Goal: Answer question/provide support: Share knowledge or assist other users

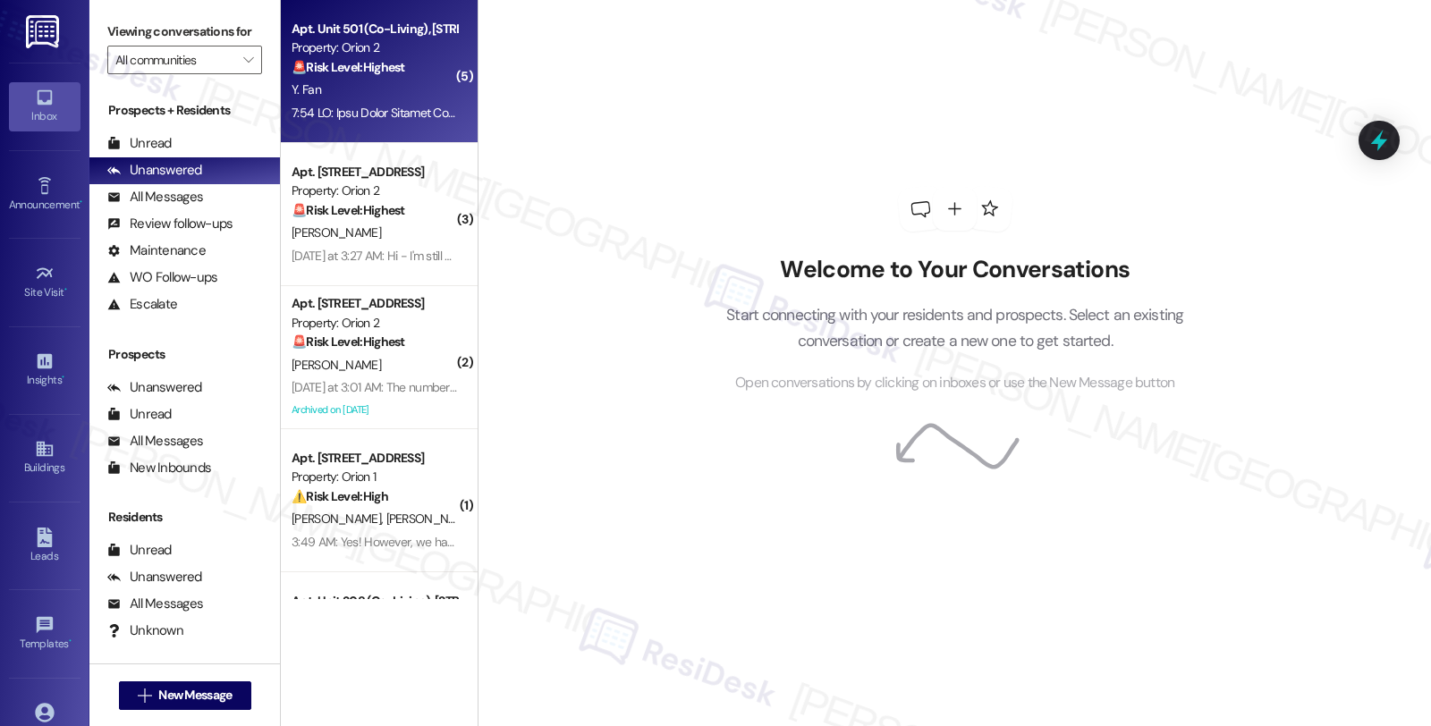
click at [405, 77] on div "Apt. Unit 501 (Co-Living), [STREET_ADDRESS][PERSON_NAME] Property: Orion 2 🚨 Ri…" at bounding box center [374, 48] width 169 height 61
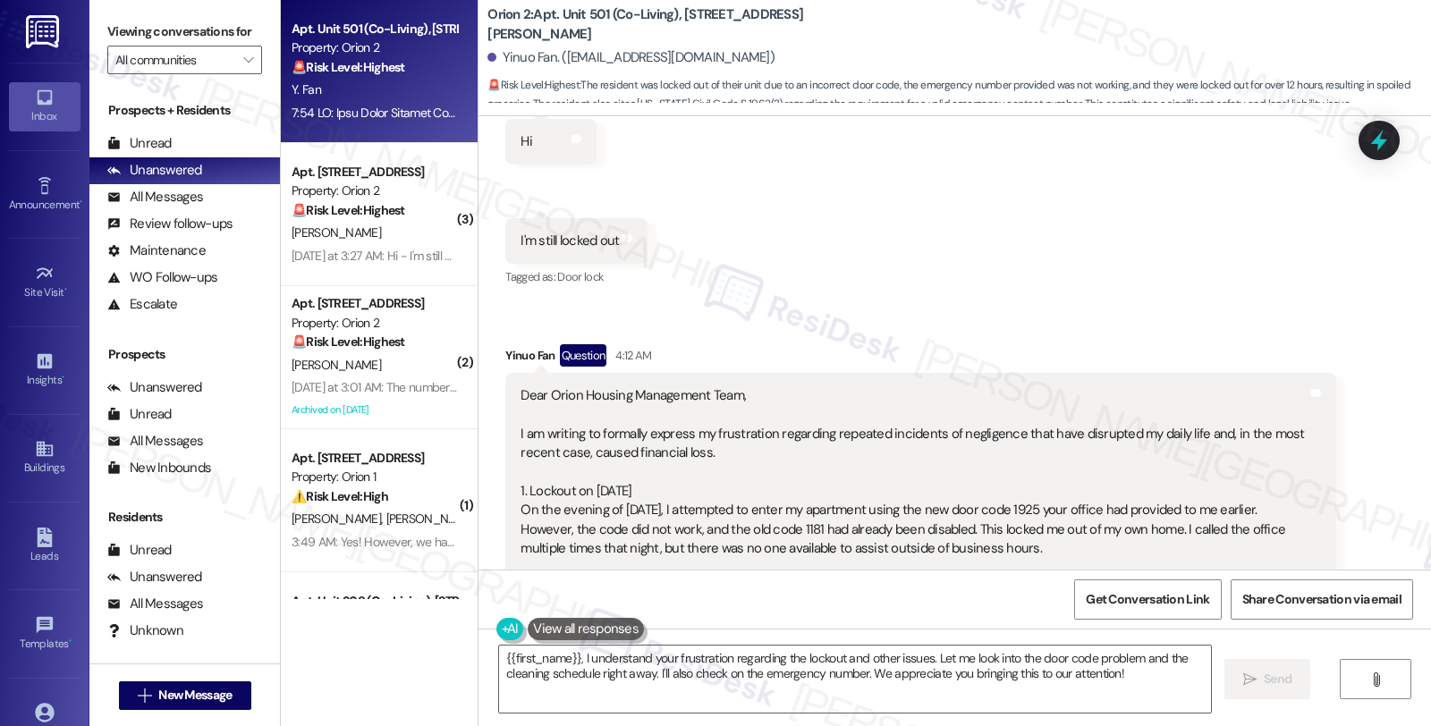
scroll to position [6261, 0]
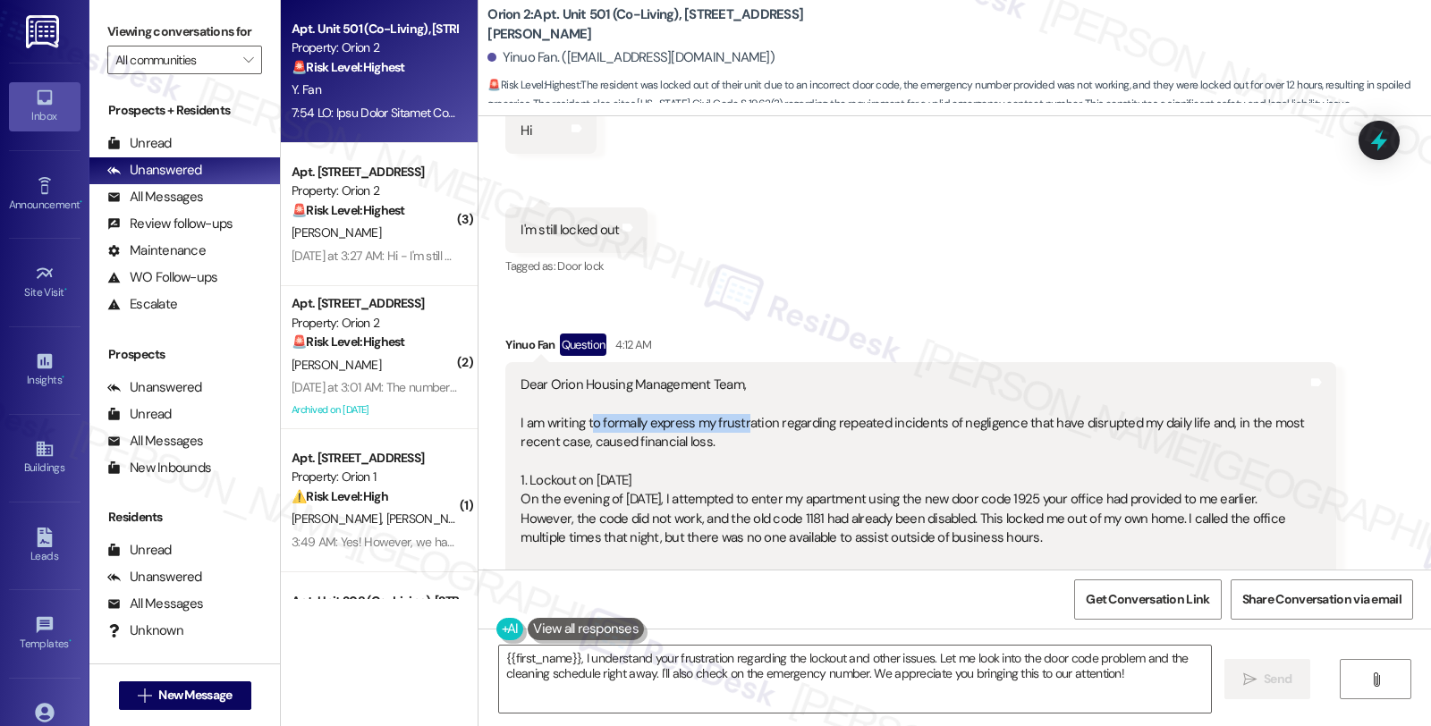
drag, startPoint x: 582, startPoint y: 363, endPoint x: 736, endPoint y: 368, distance: 153.9
click at [736, 376] on div "Dear Orion Housing Management Team, I am writing to formally express my frustra…" at bounding box center [914, 625] width 786 height 498
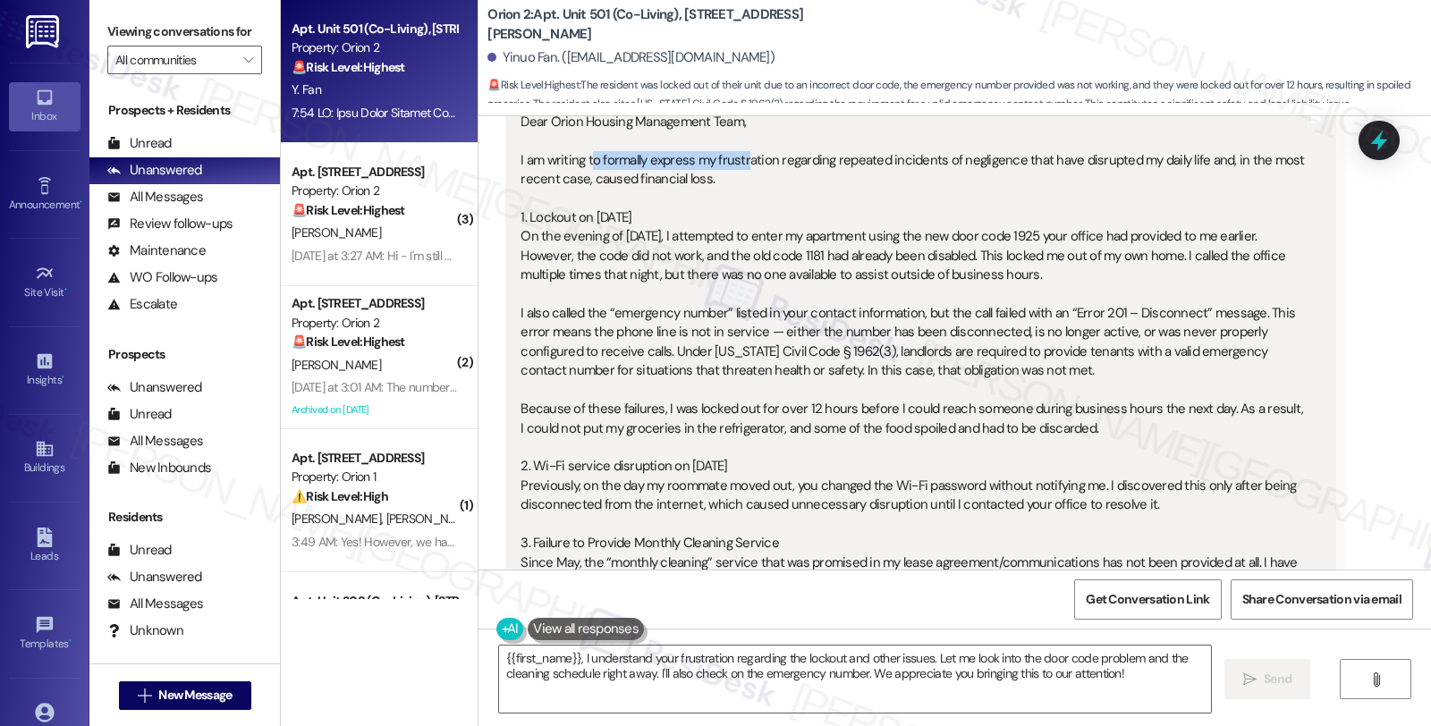
scroll to position [6559, 0]
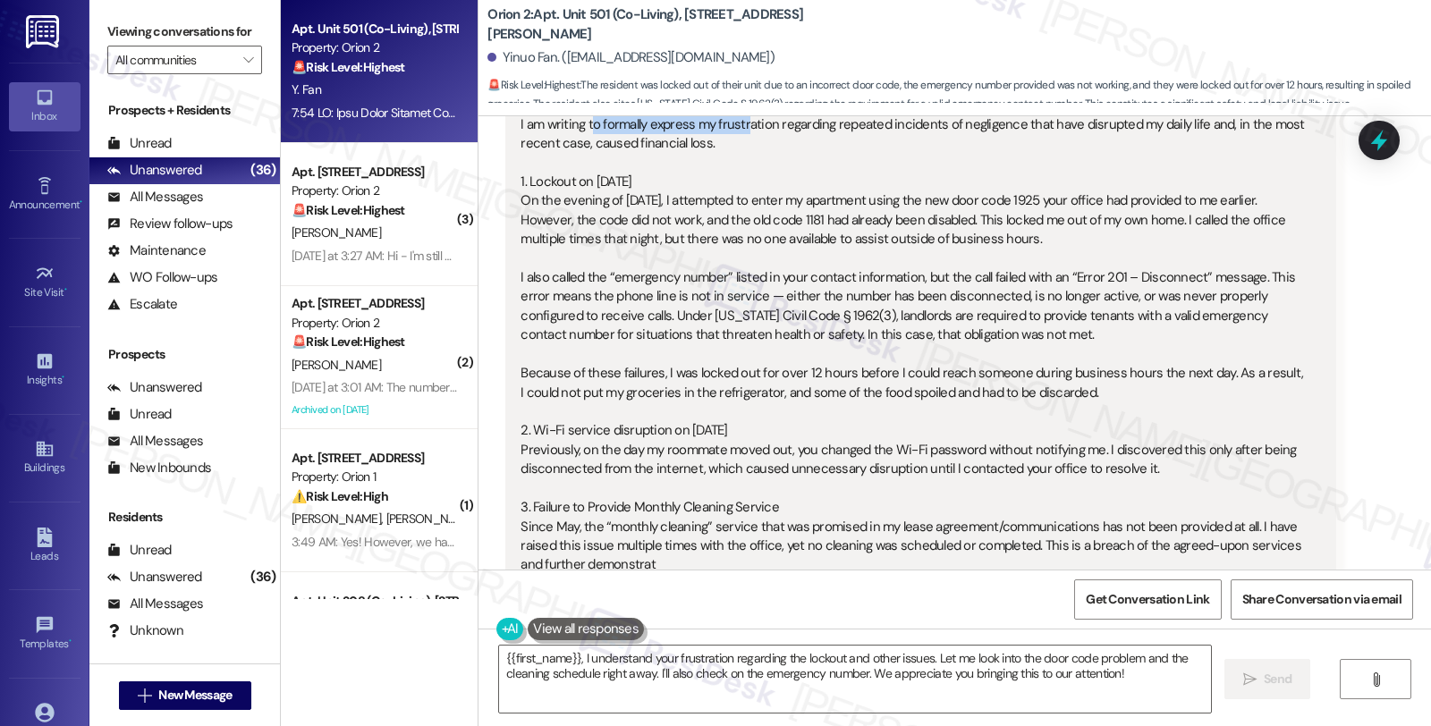
click at [1220, 316] on div "Dear Orion Housing Management Team, I am writing to formally express my frustra…" at bounding box center [914, 326] width 786 height 498
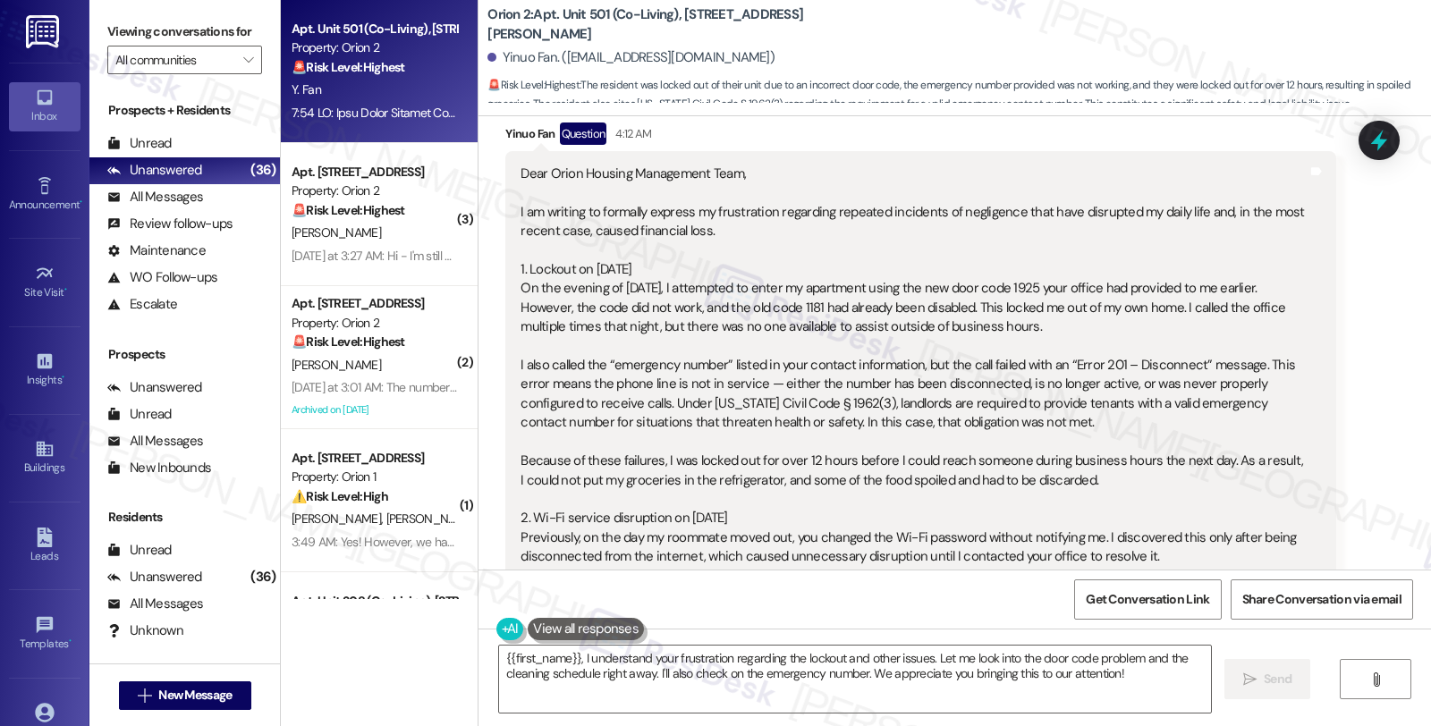
scroll to position [6261, 0]
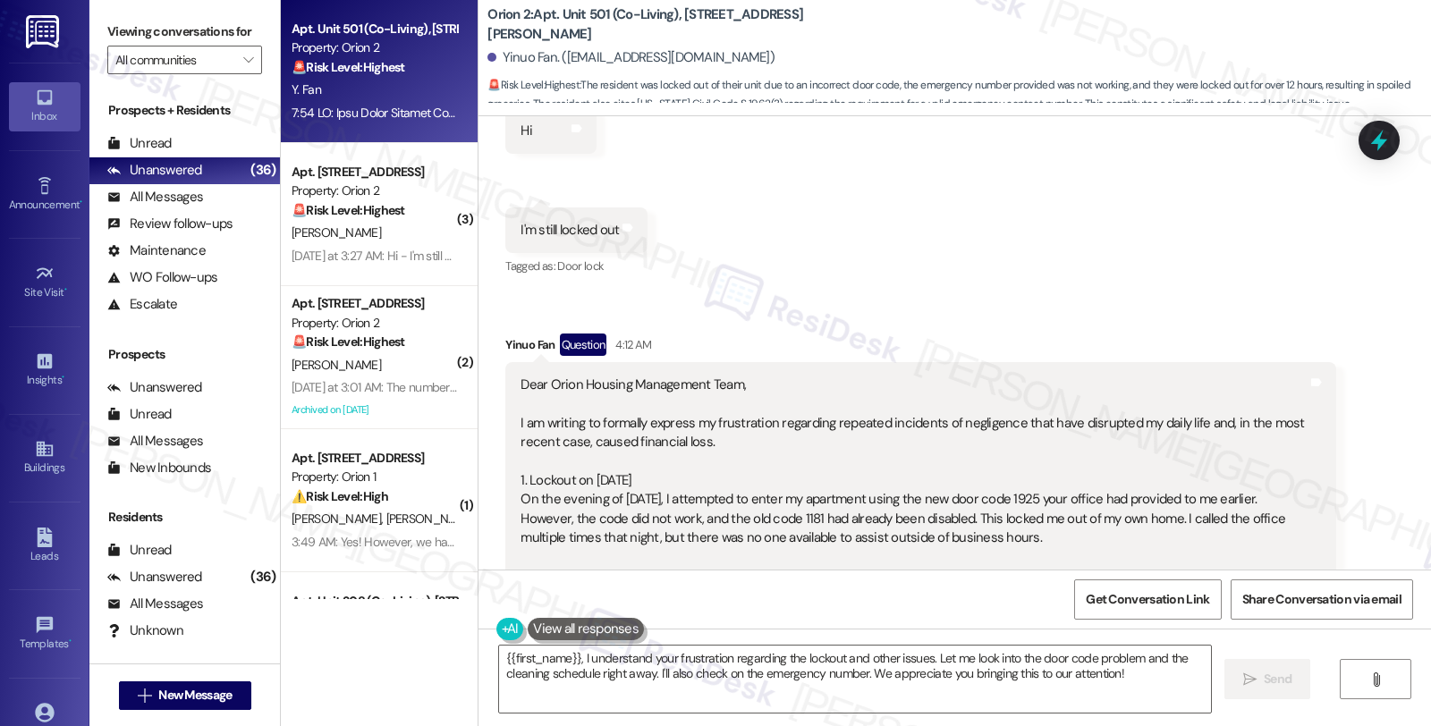
click at [495, 55] on div "Yinuo Fan. ([EMAIL_ADDRESS][DOMAIN_NAME])" at bounding box center [631, 57] width 287 height 19
copy div "Yinuo"
click at [499, 649] on textarea "{{first_name}}, I understand your frustration regarding the lockout and other i…" at bounding box center [855, 679] width 712 height 67
click at [519, 376] on div "Dear Orion Housing Management Team, I am writing to formally express my frustra…" at bounding box center [914, 625] width 790 height 498
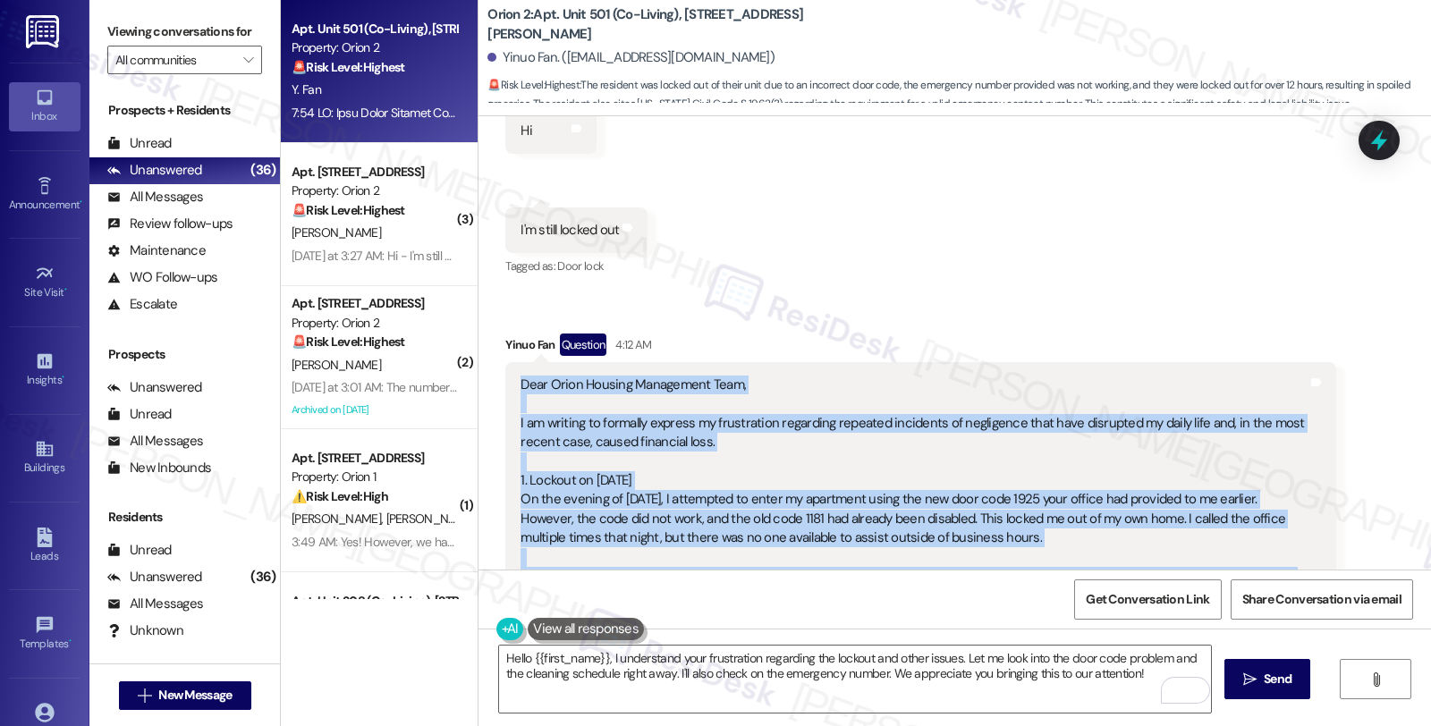
drag, startPoint x: 508, startPoint y: 325, endPoint x: 755, endPoint y: 539, distance: 327.2
click at [755, 539] on div "Dear Orion Housing Management Team, I am writing to formally express my frustra…" at bounding box center [914, 625] width 786 height 498
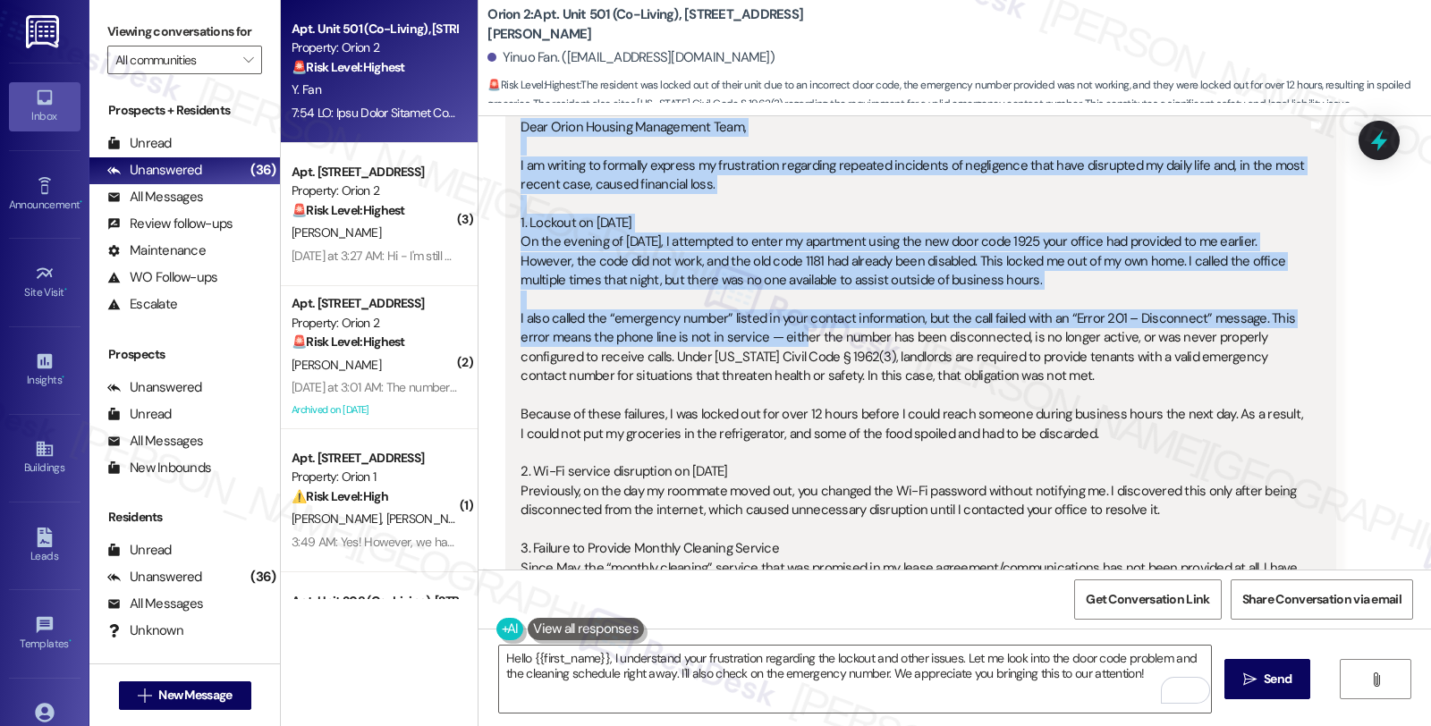
scroll to position [6559, 0]
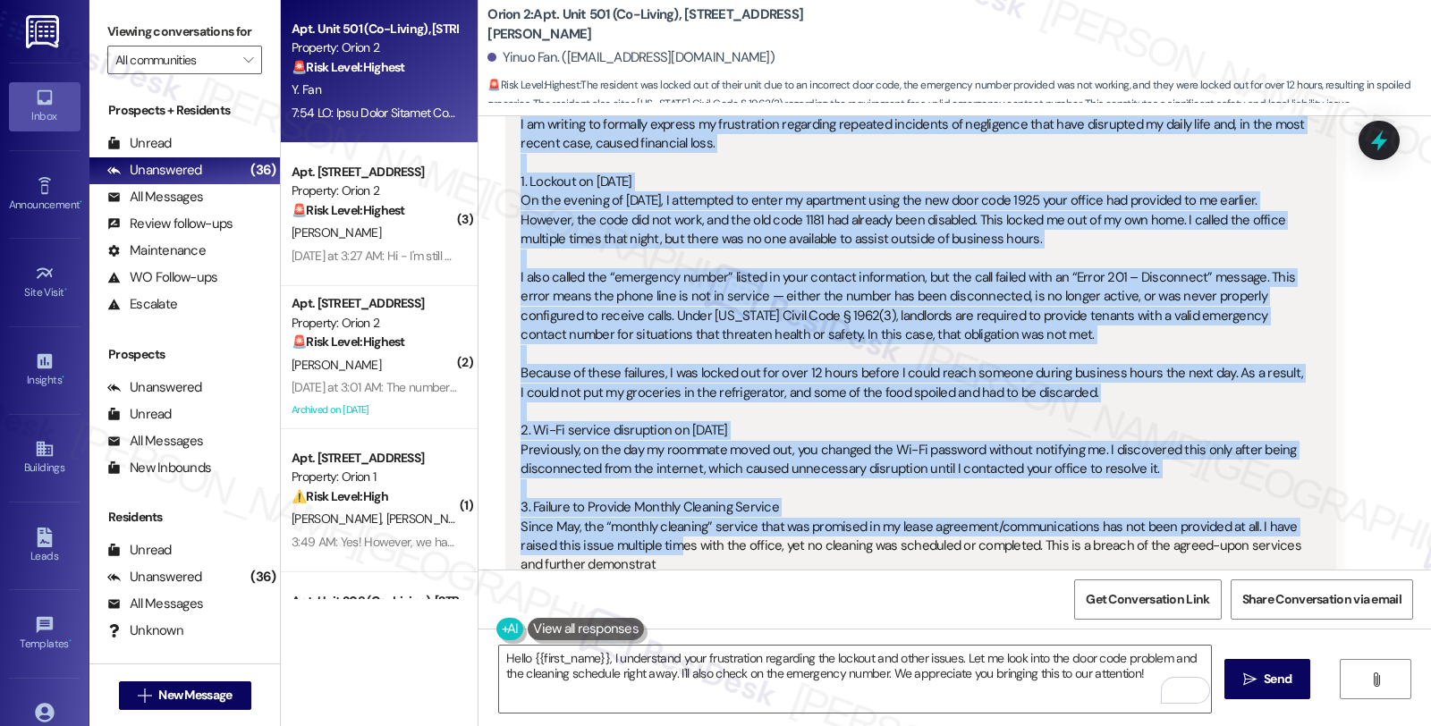
click at [668, 497] on div "Dear Orion Housing Management Team, I am writing to formally express my frustra…" at bounding box center [914, 326] width 786 height 498
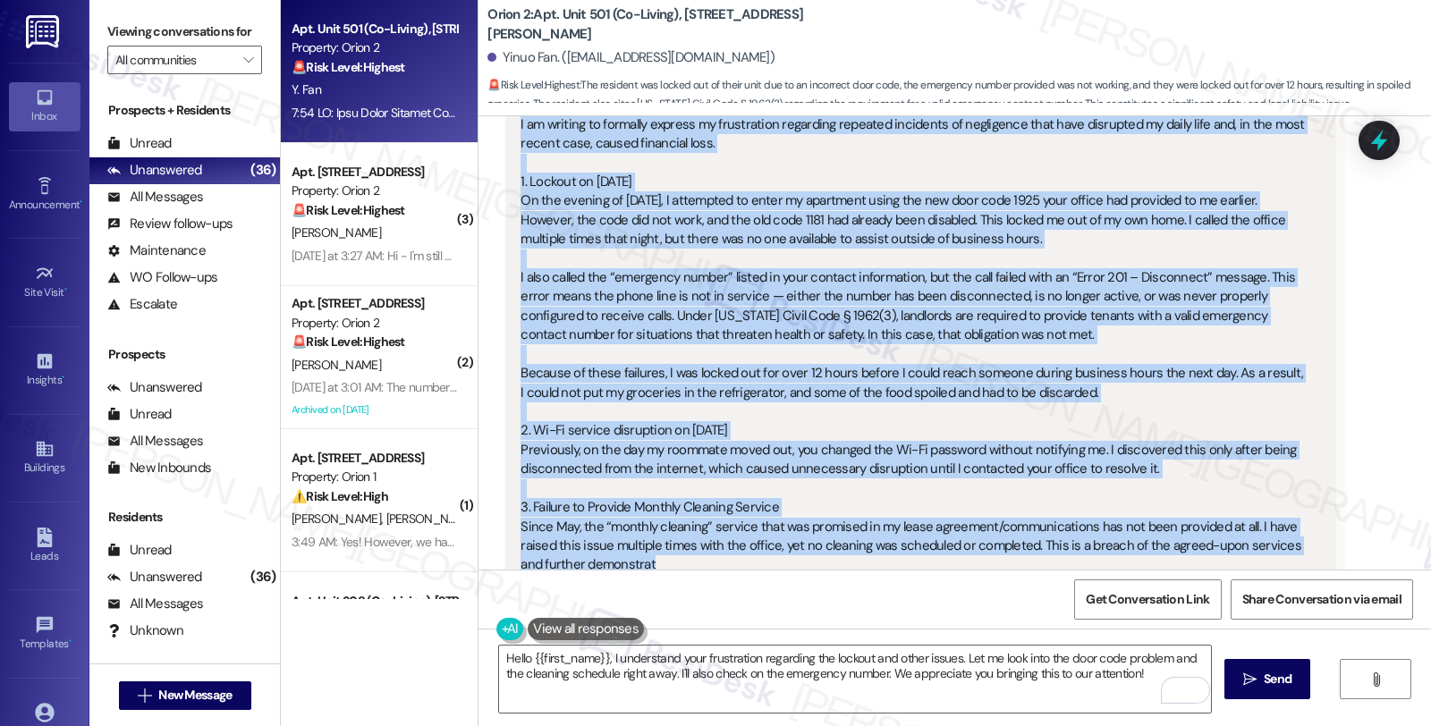
click at [666, 513] on div "Dear Orion Housing Management Team, I am writing to formally express my frustra…" at bounding box center [914, 326] width 786 height 498
copy div "Lore Ipsum Dolorsi Ametconsec Adip, E se doeiusm te incididu utlabor et dolorem…"
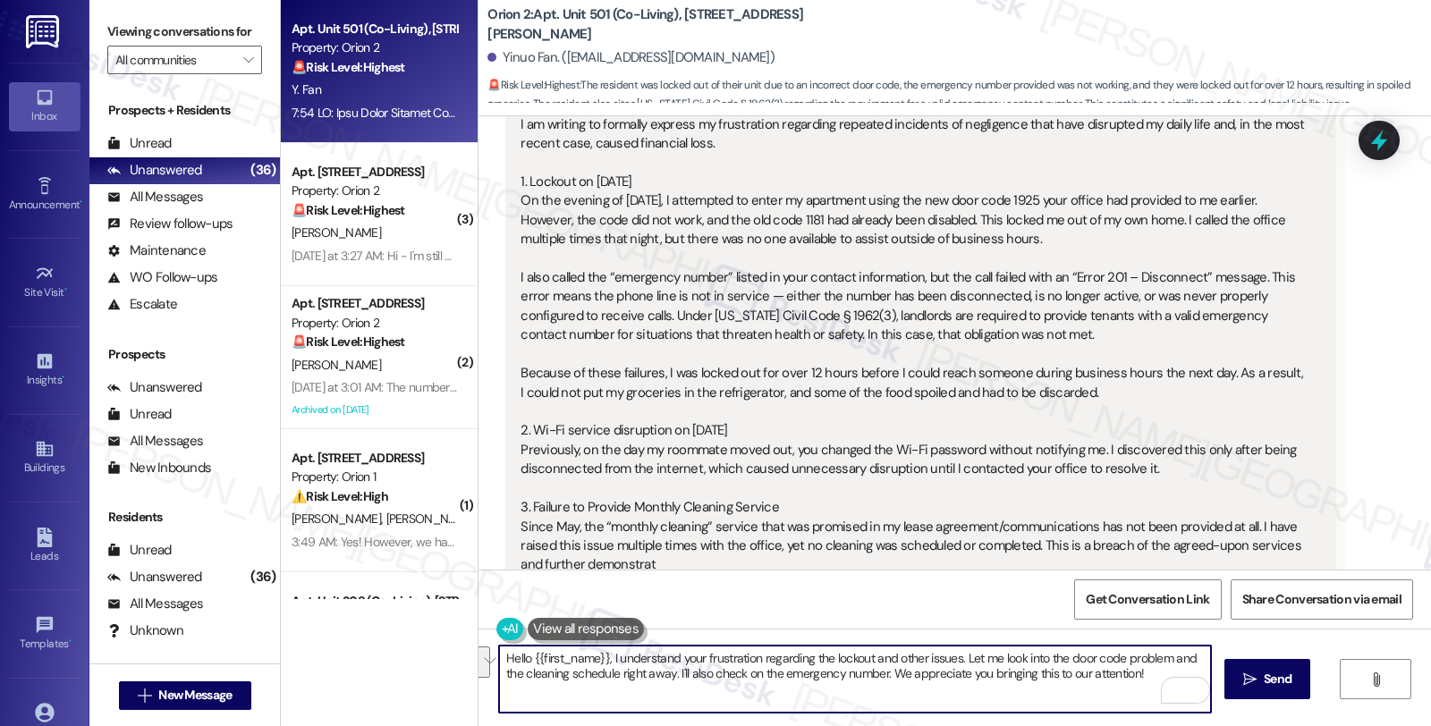
drag, startPoint x: 602, startPoint y: 656, endPoint x: 1174, endPoint y: 701, distance: 573.5
click at [1174, 701] on div "Hello {{first_name}}, I understand your frustration regarding the lockout and o…" at bounding box center [855, 679] width 714 height 69
paste textarea "Hi [Resident Name], thanks for letting us know about the lockout, Wi-Fi change,…"
drag, startPoint x: 601, startPoint y: 658, endPoint x: 704, endPoint y: 662, distance: 102.9
click at [704, 662] on textarea "Hello {{first_name}}, Hi [Resident Name], thanks for letting us know about the …" at bounding box center [855, 679] width 712 height 67
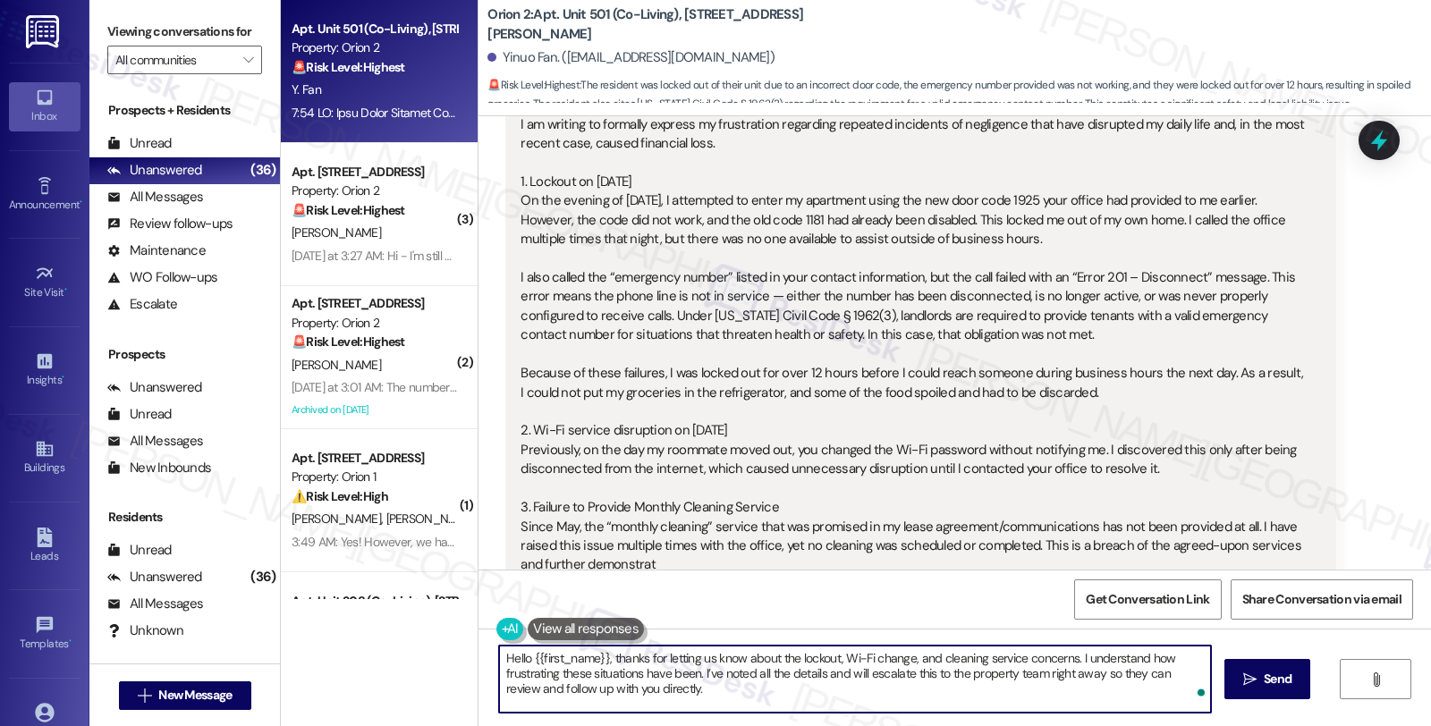
click at [887, 681] on textarea "Hello {{first_name}}, thanks for letting us know about the lockout, Wi-Fi chang…" at bounding box center [855, 679] width 712 height 67
click at [952, 674] on textarea "Hello {{first_name}}, thanks for letting us know about the lockout, Wi-Fi chang…" at bounding box center [855, 679] width 712 height 67
click at [959, 674] on textarea "Hello {{first_name}}, thanks for letting us know about the lockout, Wi-Fi chang…" at bounding box center [855, 679] width 712 height 67
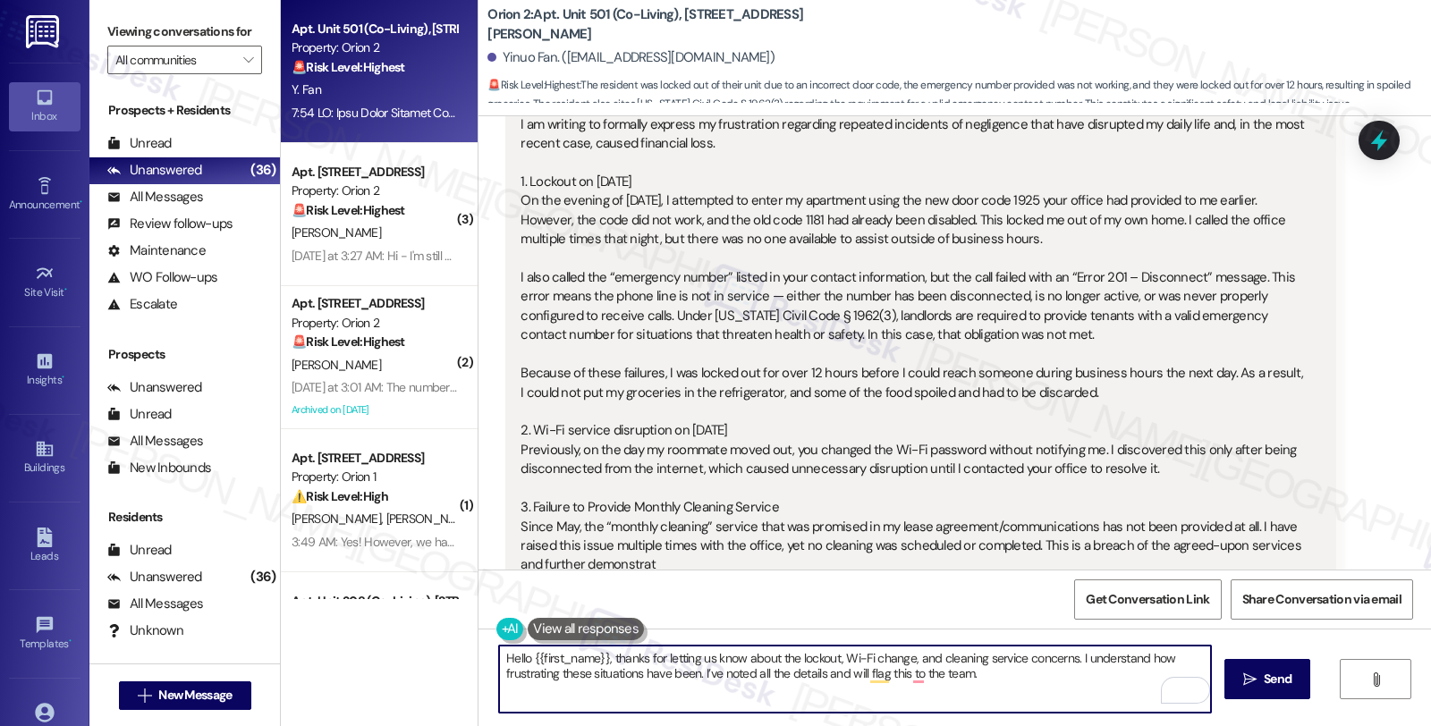
click at [996, 673] on textarea "Hello {{first_name}}, thanks for letting us know about the lockout, Wi-Fi chang…" at bounding box center [855, 679] width 712 height 67
click at [1007, 677] on textarea "Hello {{first_name}}, thanks for letting us know about the lockout, Wi-Fi chang…" at bounding box center [855, 679] width 712 height 67
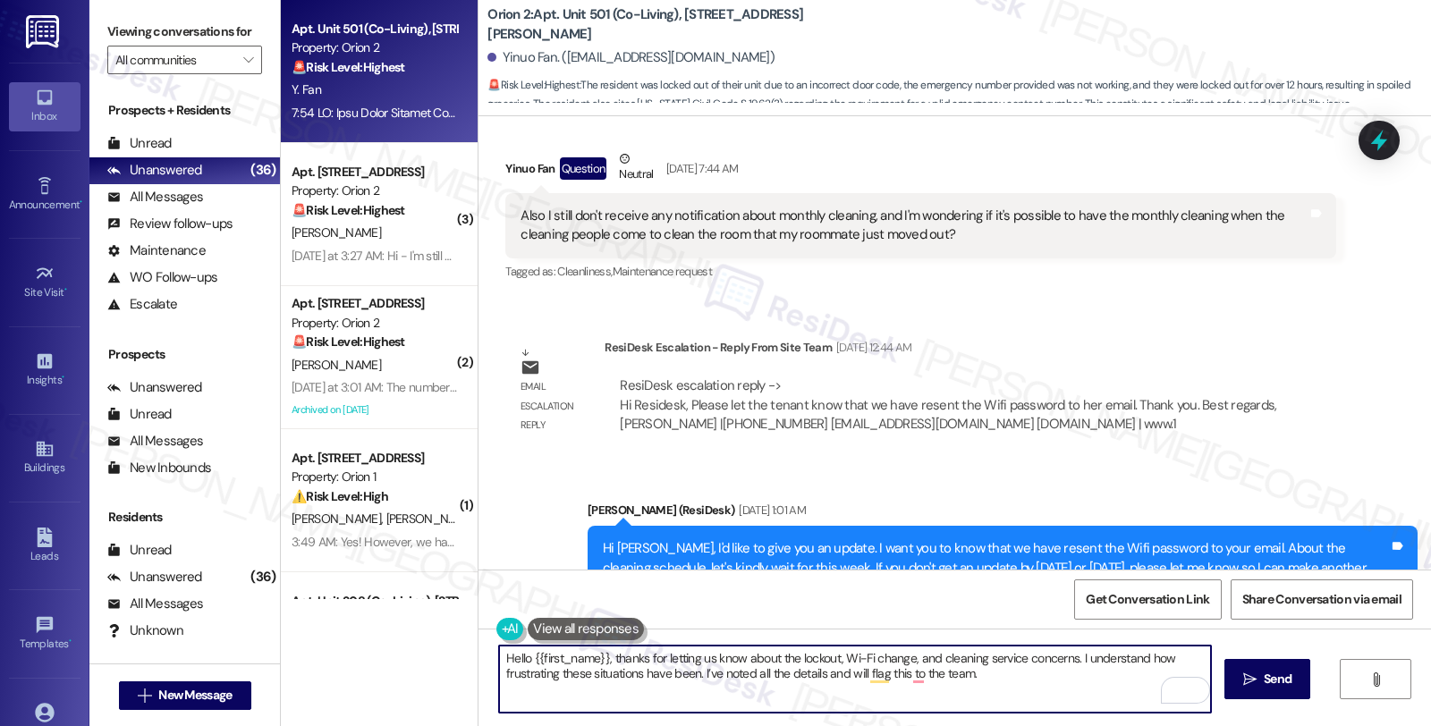
scroll to position [3577, 0]
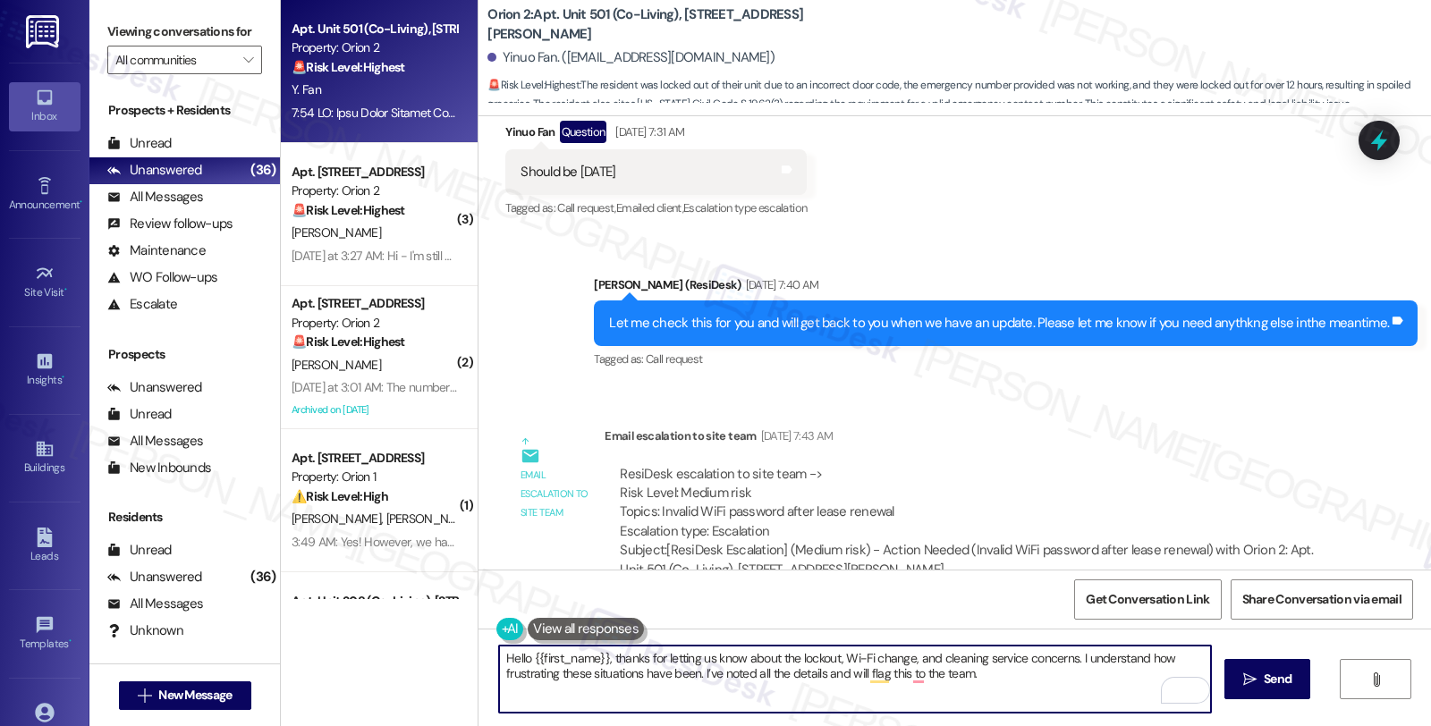
click at [1045, 677] on textarea "Hello {{first_name}}, thanks for letting us know about the lockout, Wi-Fi chang…" at bounding box center [855, 679] width 712 height 67
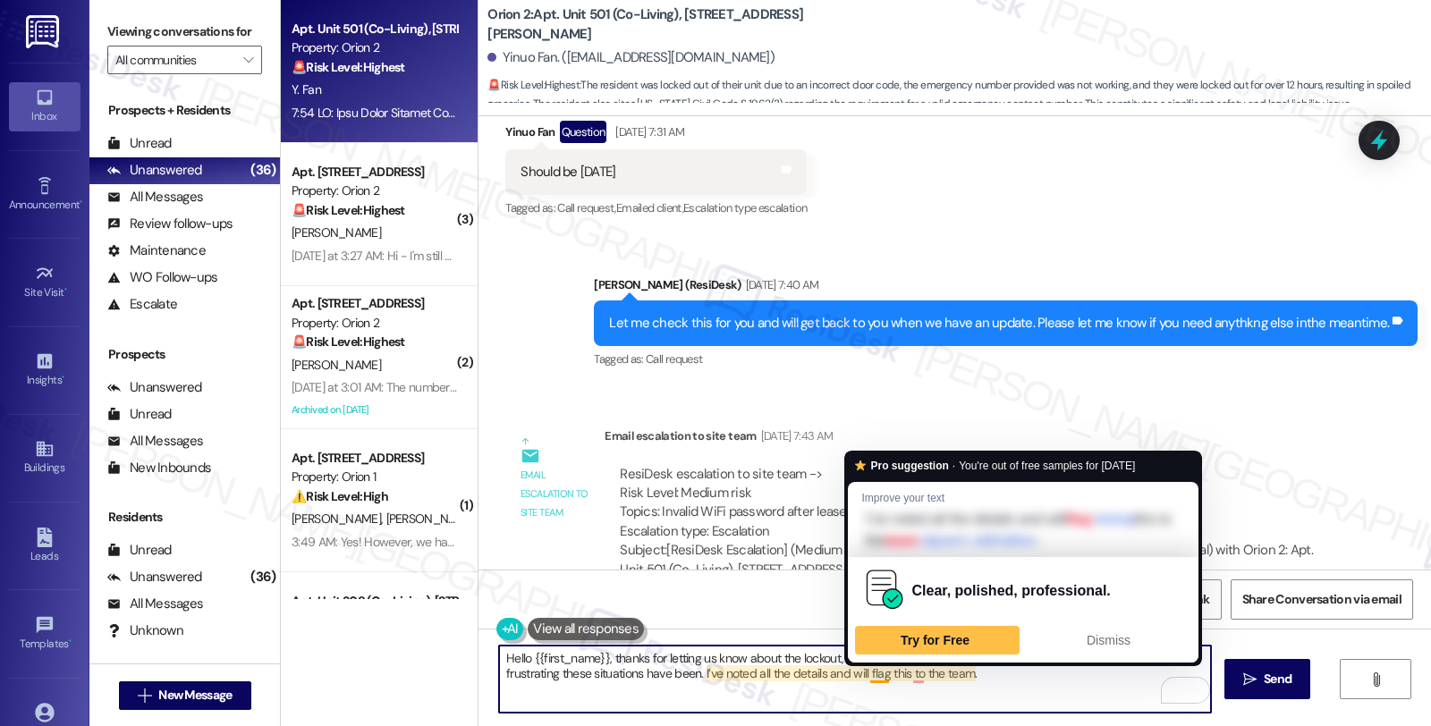
click at [861, 675] on textarea "Hello {{first_name}}, thanks for letting us know about the lockout, Wi-Fi chang…" at bounding box center [855, 679] width 712 height 67
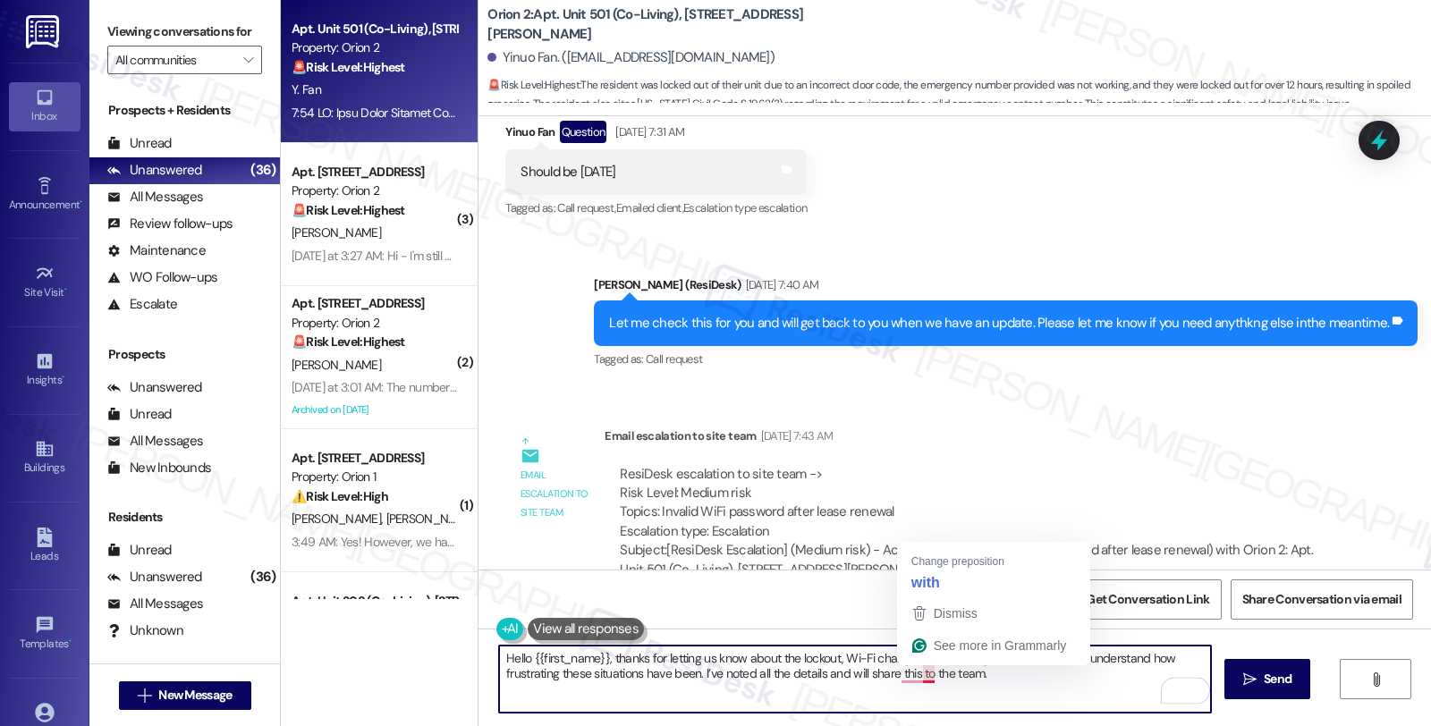
click at [914, 675] on textarea "Hello {{first_name}}, thanks for letting us know about the lockout, Wi-Fi chang…" at bounding box center [855, 679] width 712 height 67
click at [1045, 676] on textarea "Hello {{first_name}}, thanks for letting us know about the lockout, Wi-Fi chang…" at bounding box center [855, 679] width 712 height 67
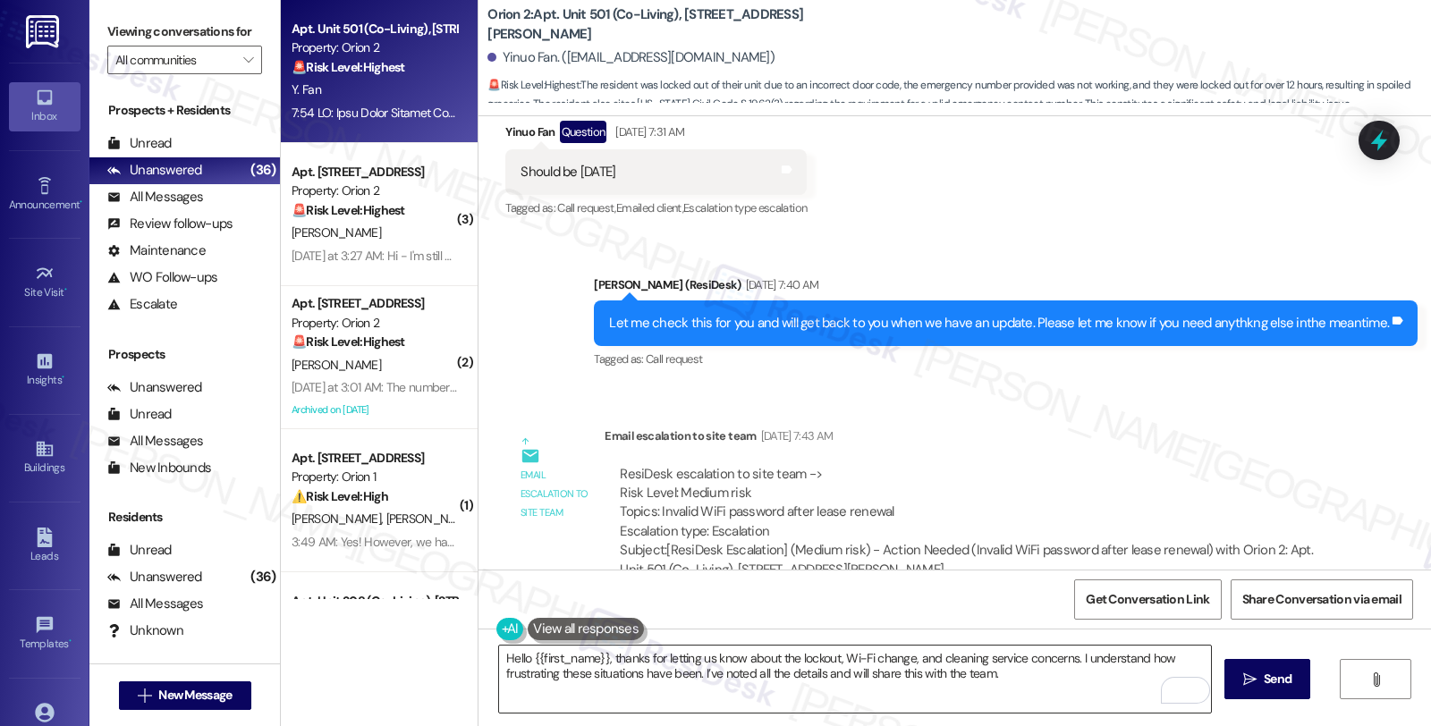
click at [1006, 677] on textarea "Hello {{first_name}}, thanks for letting us know about the lockout, Wi-Fi chang…" at bounding box center [855, 679] width 712 height 67
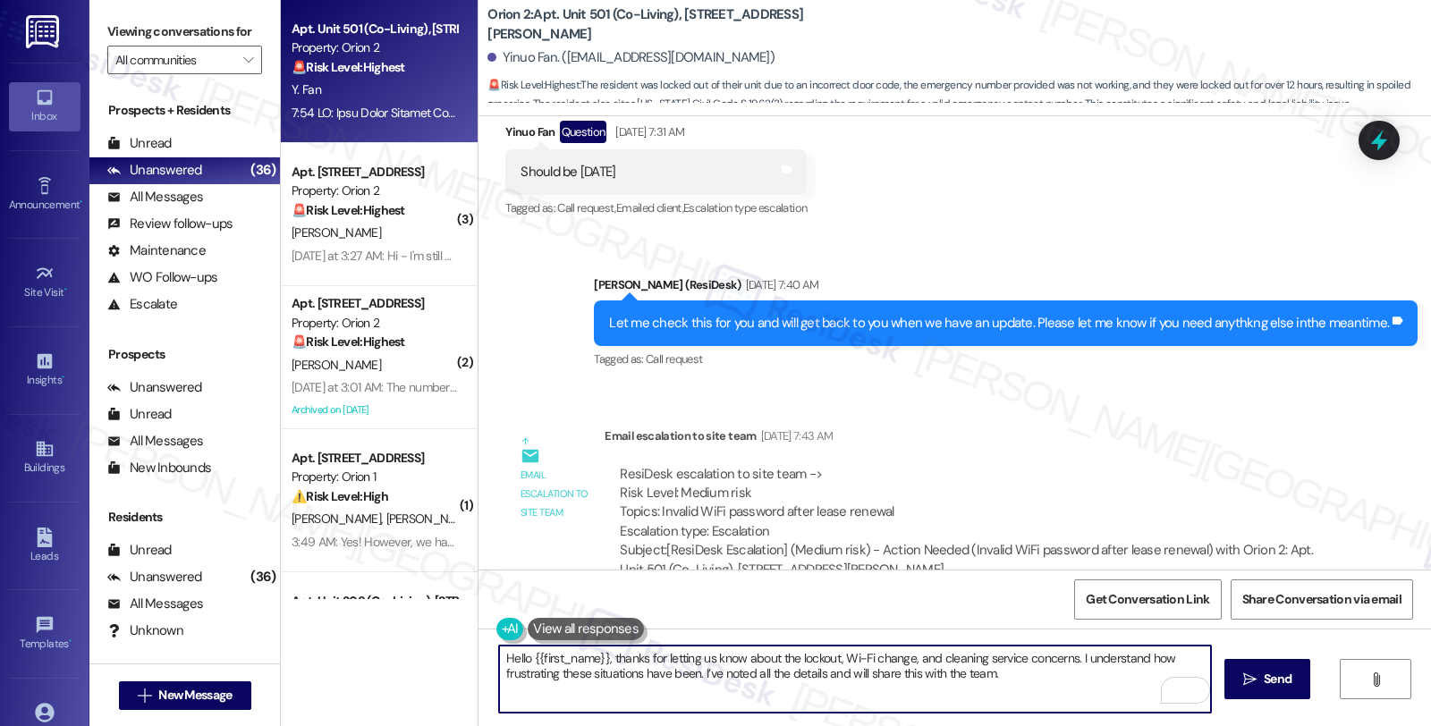
click at [694, 671] on textarea "Hello {{first_name}}, thanks for letting us know about the lockout, Wi-Fi chang…" at bounding box center [855, 679] width 712 height 67
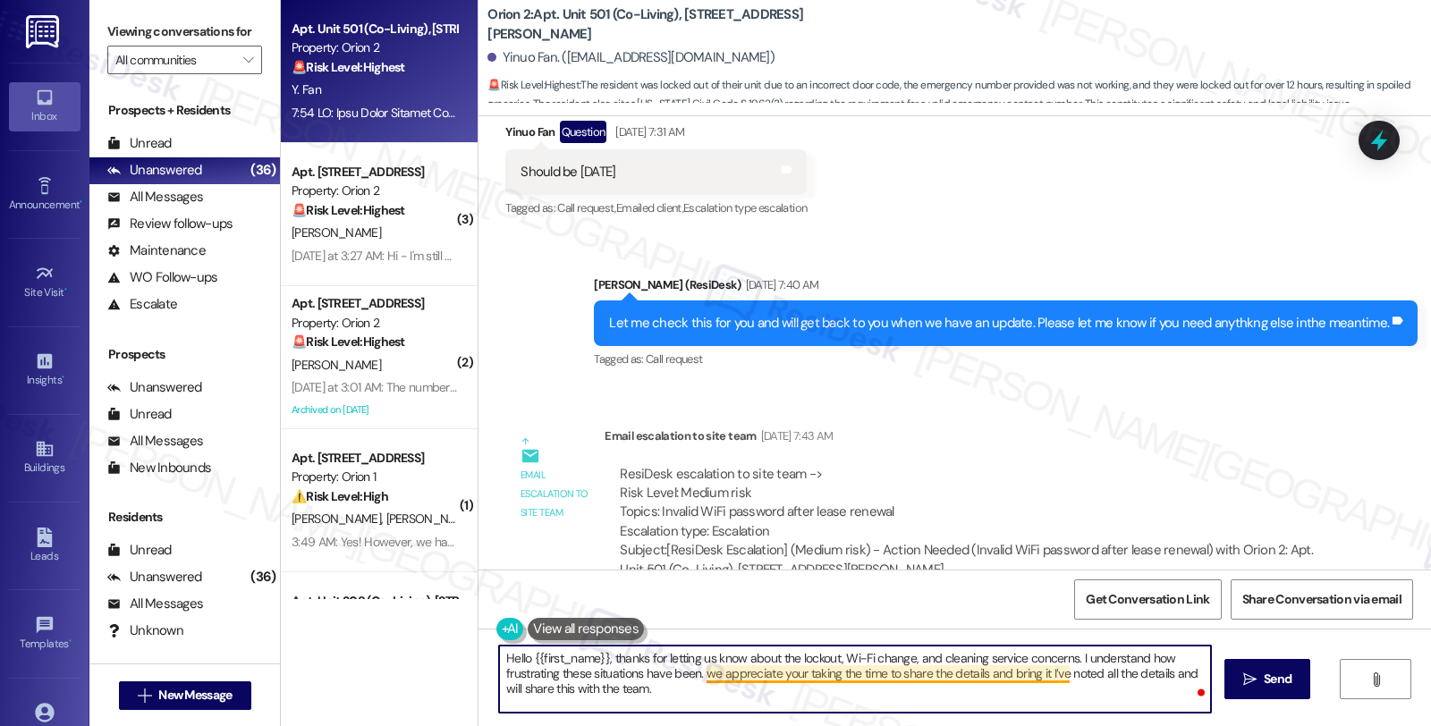
click at [905, 680] on textarea "Hello {{first_name}}, thanks for letting us know about the lockout, Wi-Fi chang…" at bounding box center [855, 679] width 712 height 67
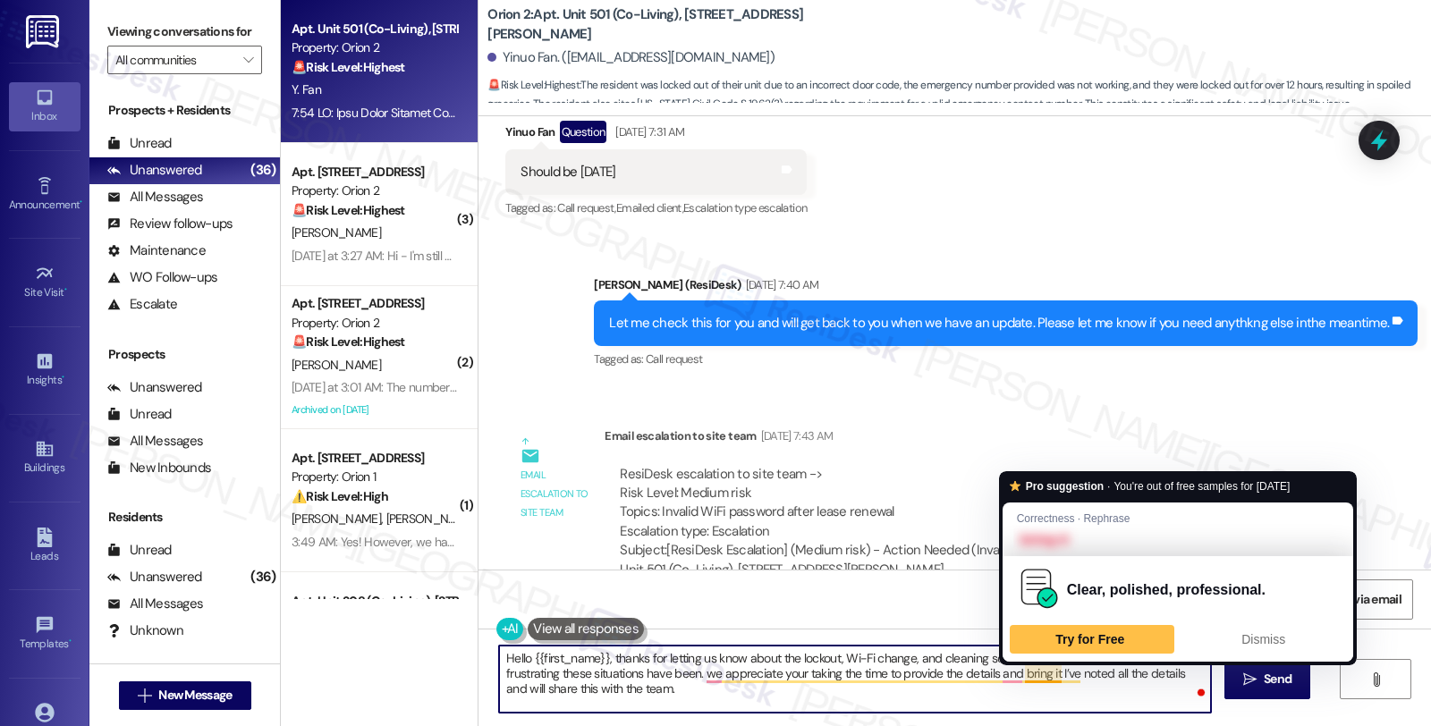
click at [1017, 673] on textarea "Hello {{first_name}}, thanks for letting us know about the lockout, Wi-Fi chang…" at bounding box center [855, 679] width 712 height 67
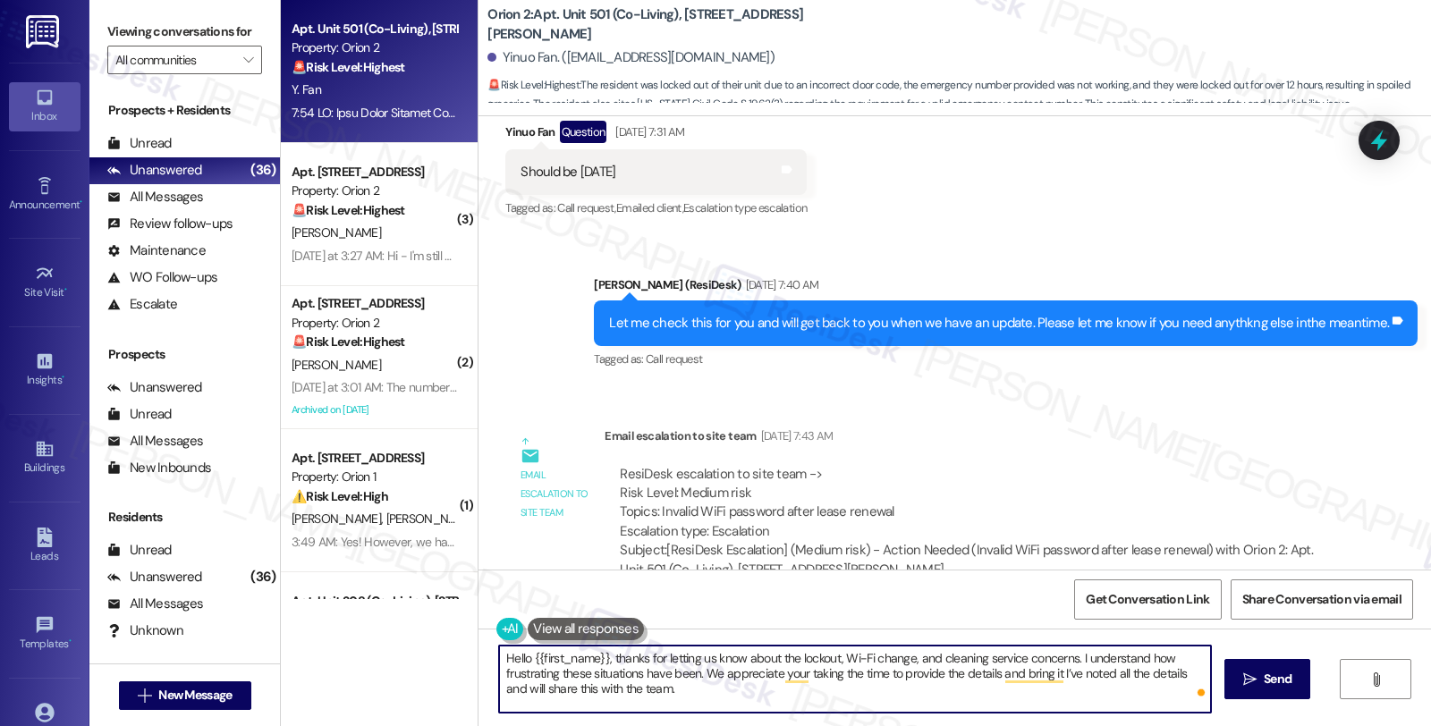
click at [989, 673] on textarea "Hello {{first_name}}, thanks for letting us know about the lockout, Wi-Fi chang…" at bounding box center [855, 679] width 712 height 67
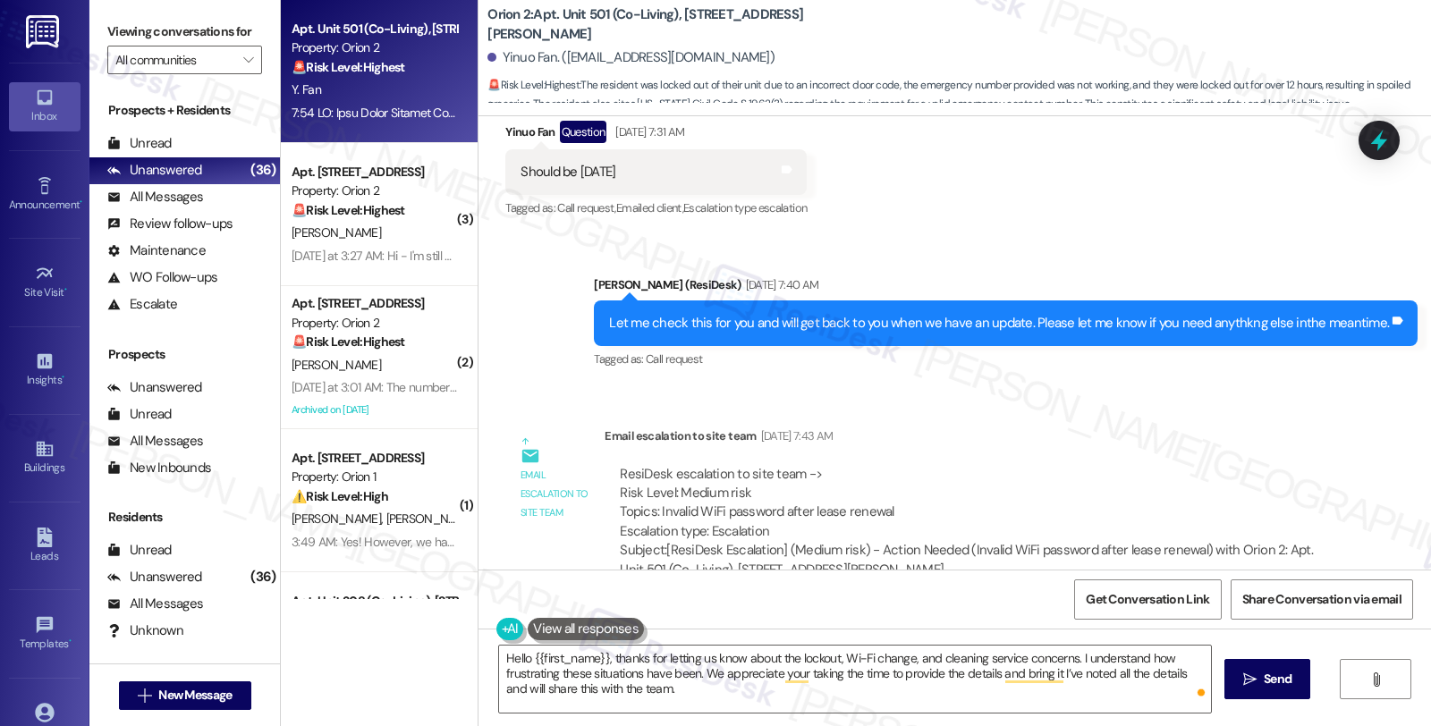
click at [1318, 413] on div "Email escalation to site team Email escalation to site team [DATE] 7:43 AM Resi…" at bounding box center [920, 509] width 857 height 193
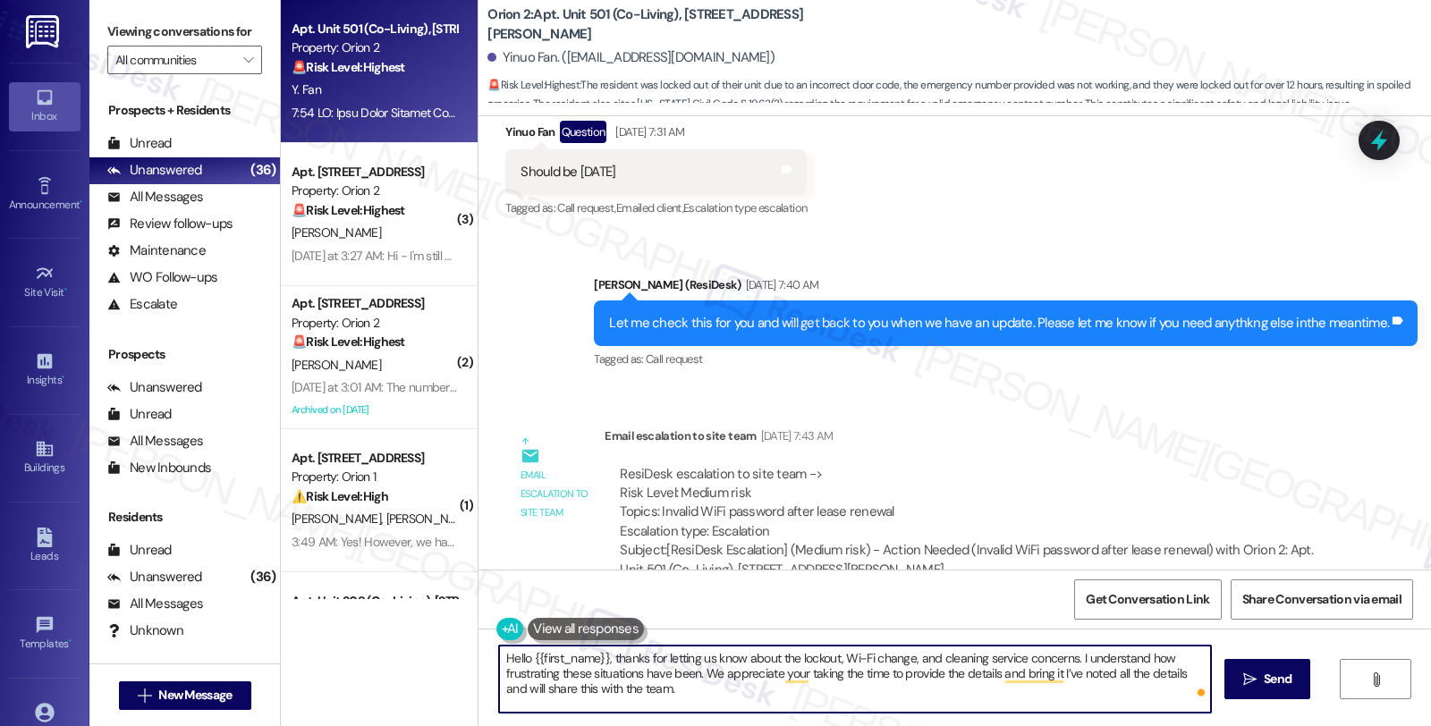
click at [989, 676] on textarea "Hello {{first_name}}, thanks for letting us know about the lockout, Wi-Fi chang…" at bounding box center [855, 679] width 712 height 67
paste textarea "Your input is valuable to us as it helps us identify areas for improvement in s…"
click at [1100, 689] on textarea "Hello {{first_name}}, thanks for letting us know about the lockout, Wi-Fi chang…" at bounding box center [855, 679] width 712 height 67
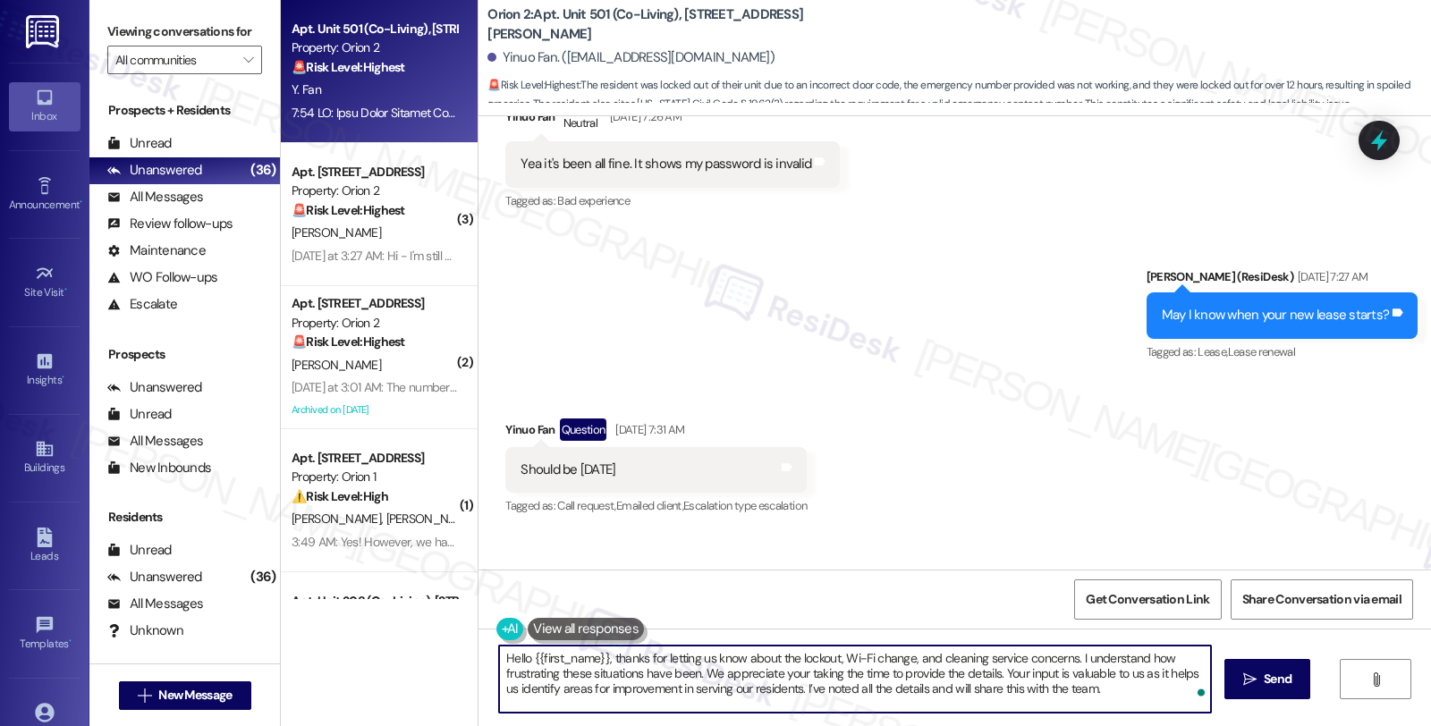
scroll to position [3677, 0]
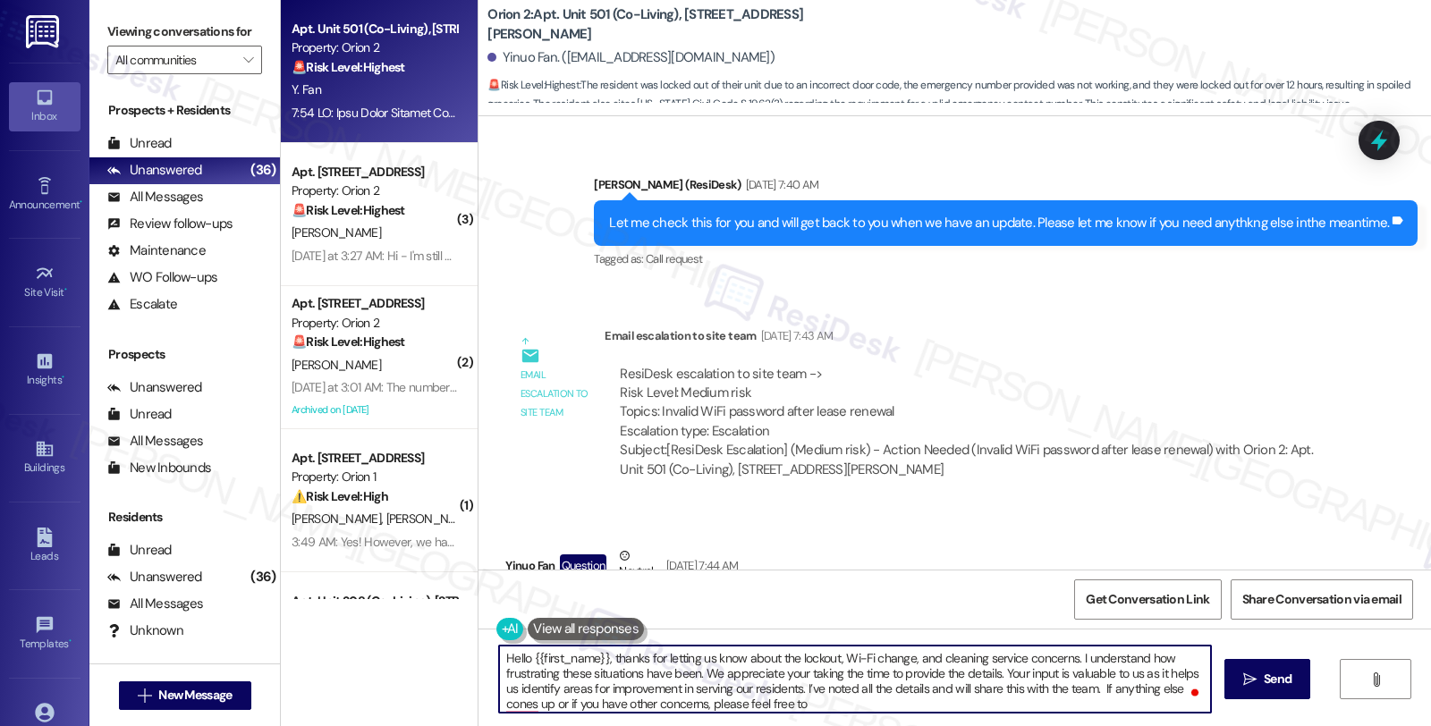
click at [734, 708] on textarea "Hello {{first_name}}, thanks for letting us know about the lockout, Wi-Fi chang…" at bounding box center [855, 679] width 712 height 67
click at [960, 703] on textarea "Hello {{first_name}}, thanks for letting us know about the lockout, Wi-Fi chang…" at bounding box center [855, 679] width 712 height 67
type textarea "Hello {{first_name}}, thanks for letting us know about the lockout, Wi-Fi chang…"
click at [1226, 673] on button " Send" at bounding box center [1268, 679] width 87 height 40
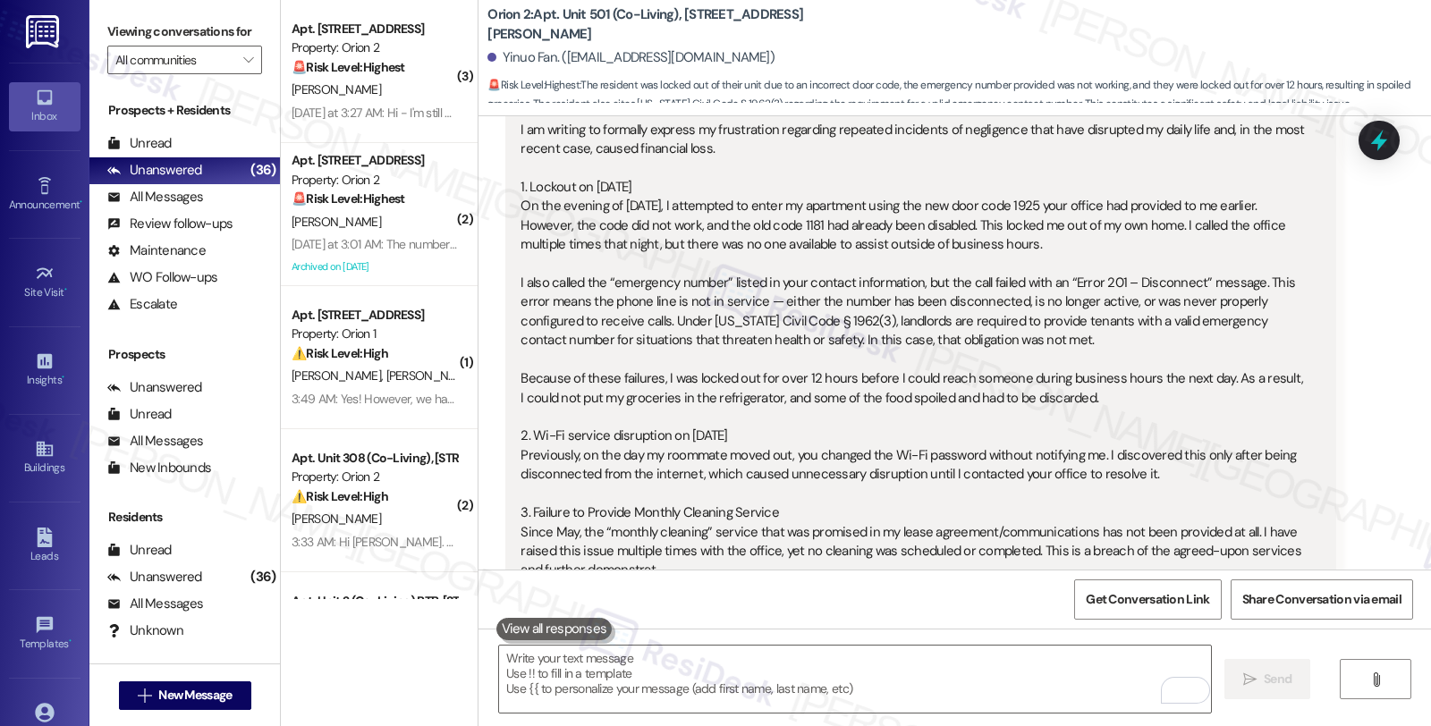
scroll to position [6742, 0]
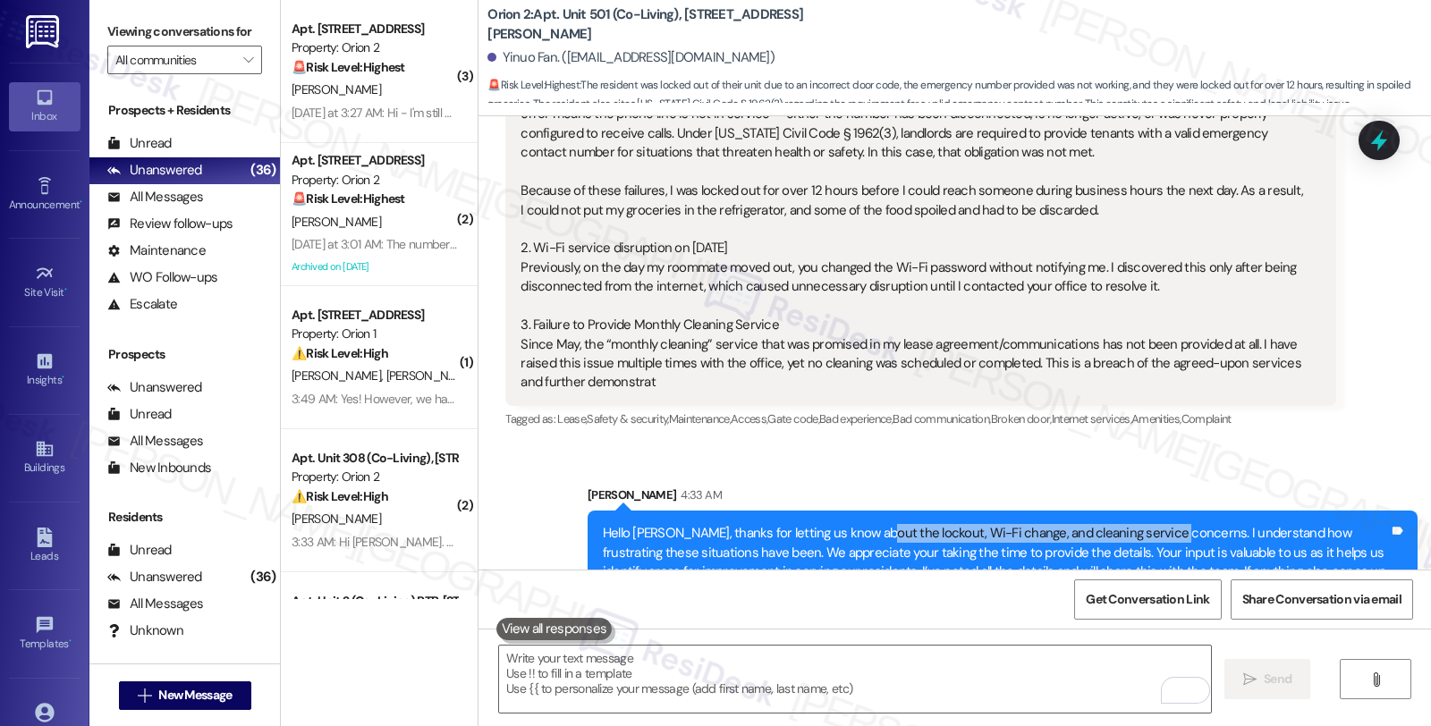
drag, startPoint x: 880, startPoint y: 471, endPoint x: 1150, endPoint y: 480, distance: 270.4
click at [1150, 524] on div "Hello [PERSON_NAME], thanks for letting us know about the lockout, Wi-Fi change…" at bounding box center [996, 562] width 786 height 77
copy div "lockout, Wi-Fi change, and cleaning service concerns"
click at [1363, 141] on div at bounding box center [1380, 140] width 54 height 51
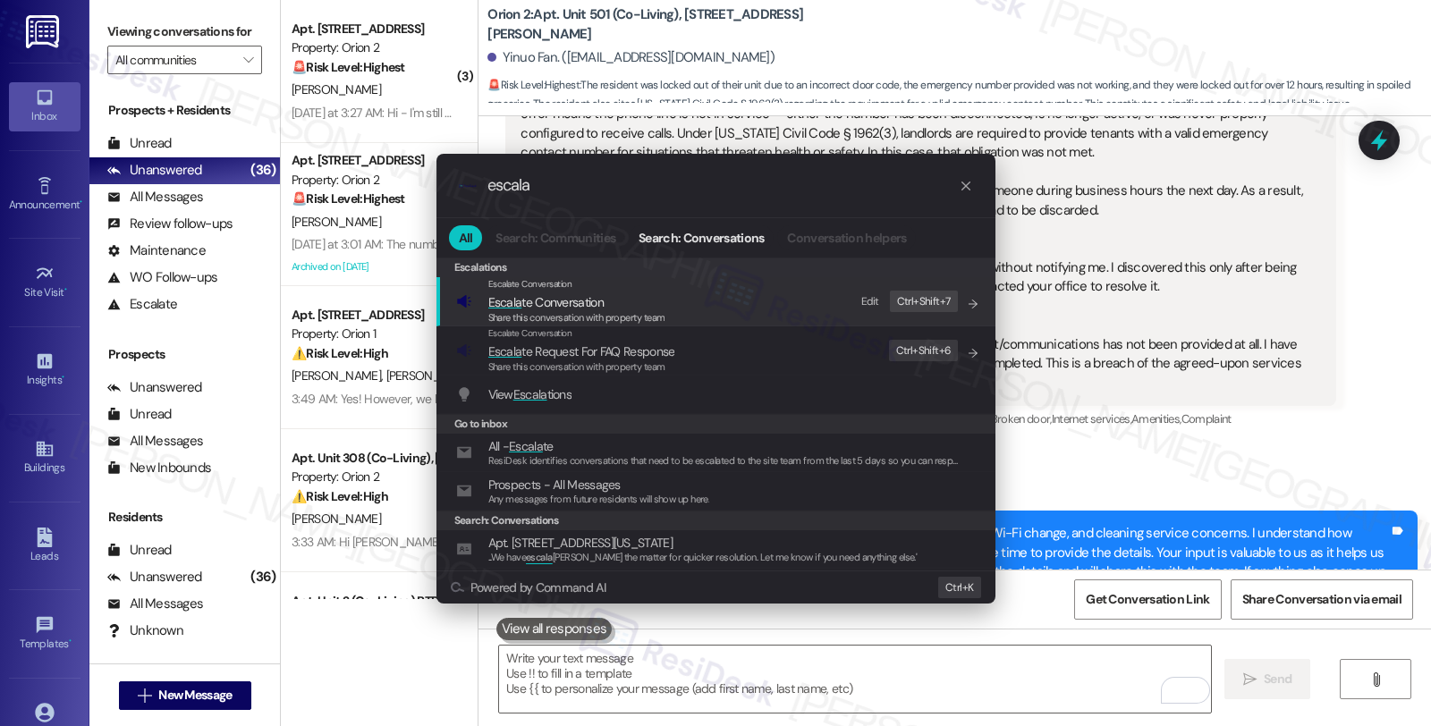
type input "escala"
click at [573, 301] on span "Escala te Conversation" at bounding box center [545, 302] width 115 height 16
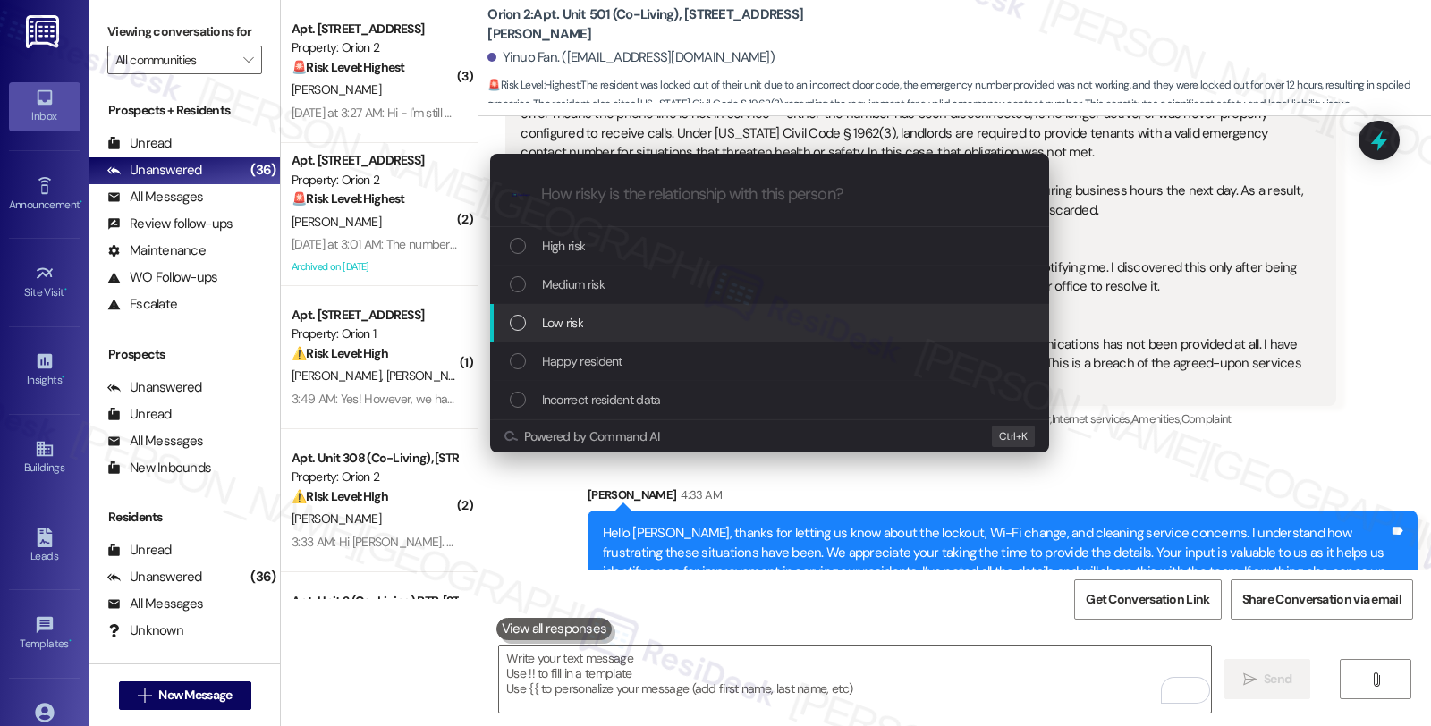
click at [577, 310] on div "Low risk" at bounding box center [769, 323] width 559 height 38
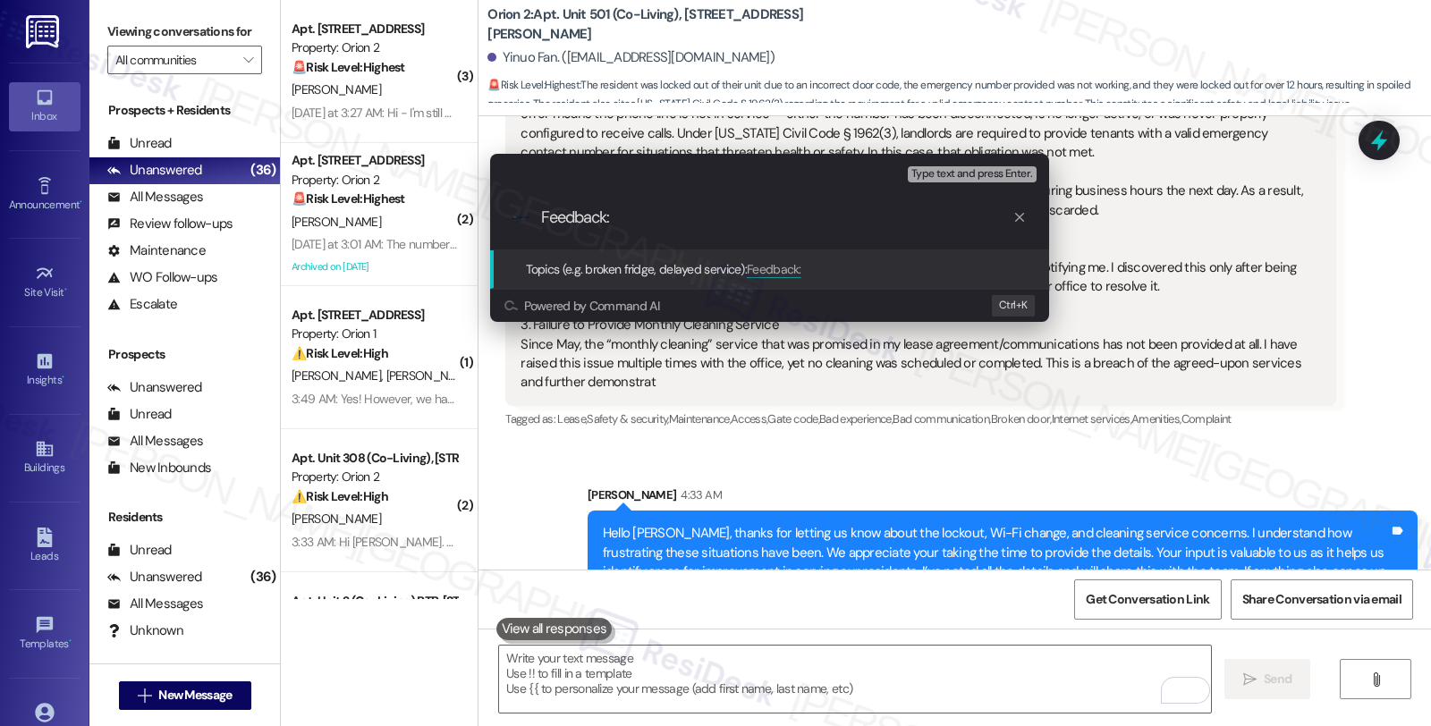
paste input "lockout, Wi-Fi change, and cleaning service concerns"
type input "Feedback: lockout, Wi-Fi change, and cleaning service concerns"
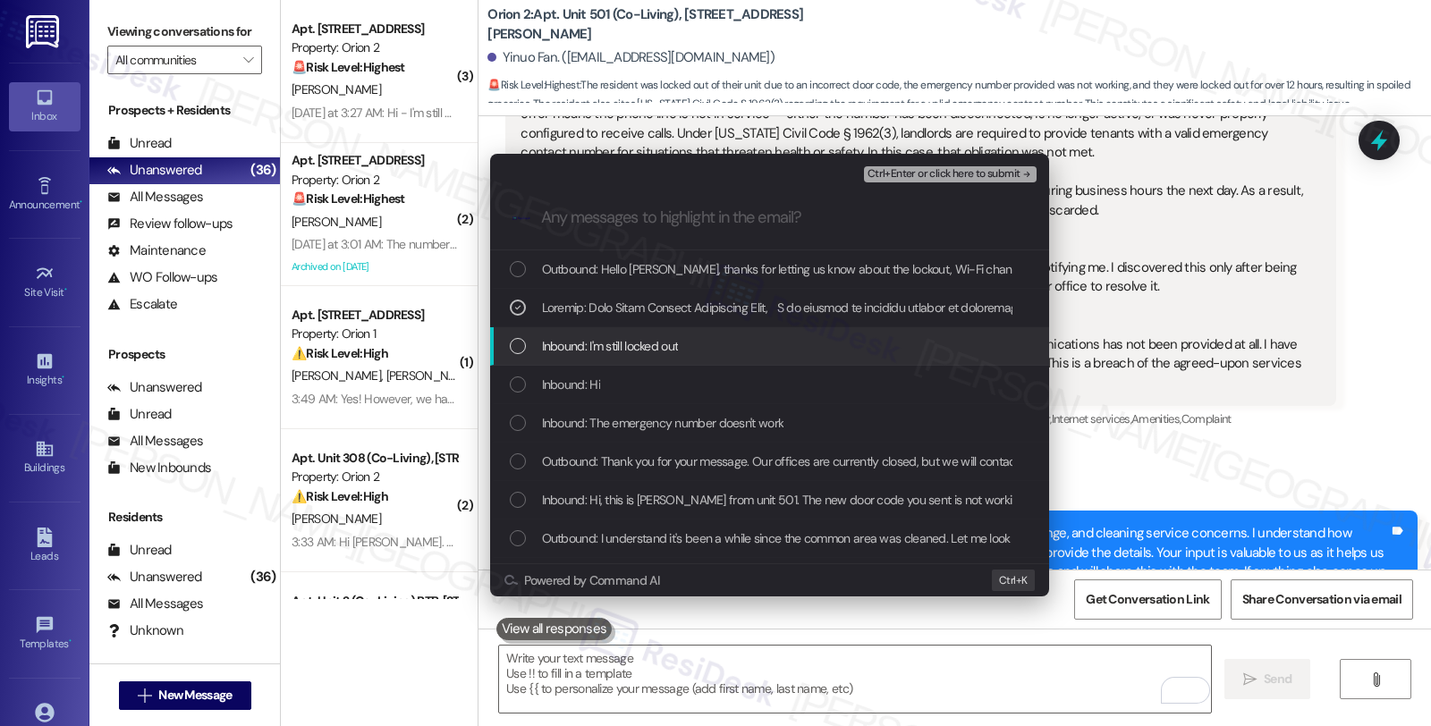
click at [639, 343] on span "Inbound: I'm still locked out" at bounding box center [610, 346] width 137 height 20
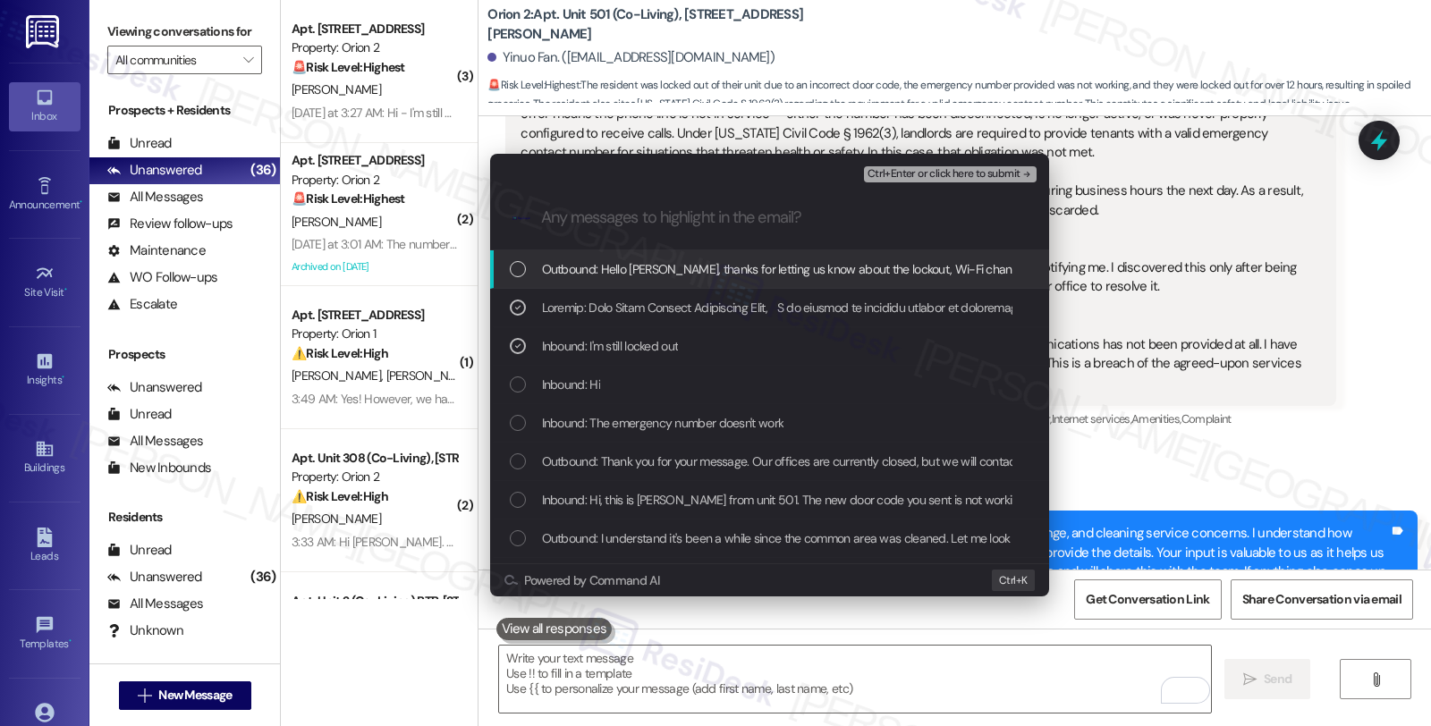
click at [1111, 365] on div "Escalate Conversation Low risk Feedback: lockout, Wi-Fi change, and cleaning se…" at bounding box center [715, 363] width 1431 height 726
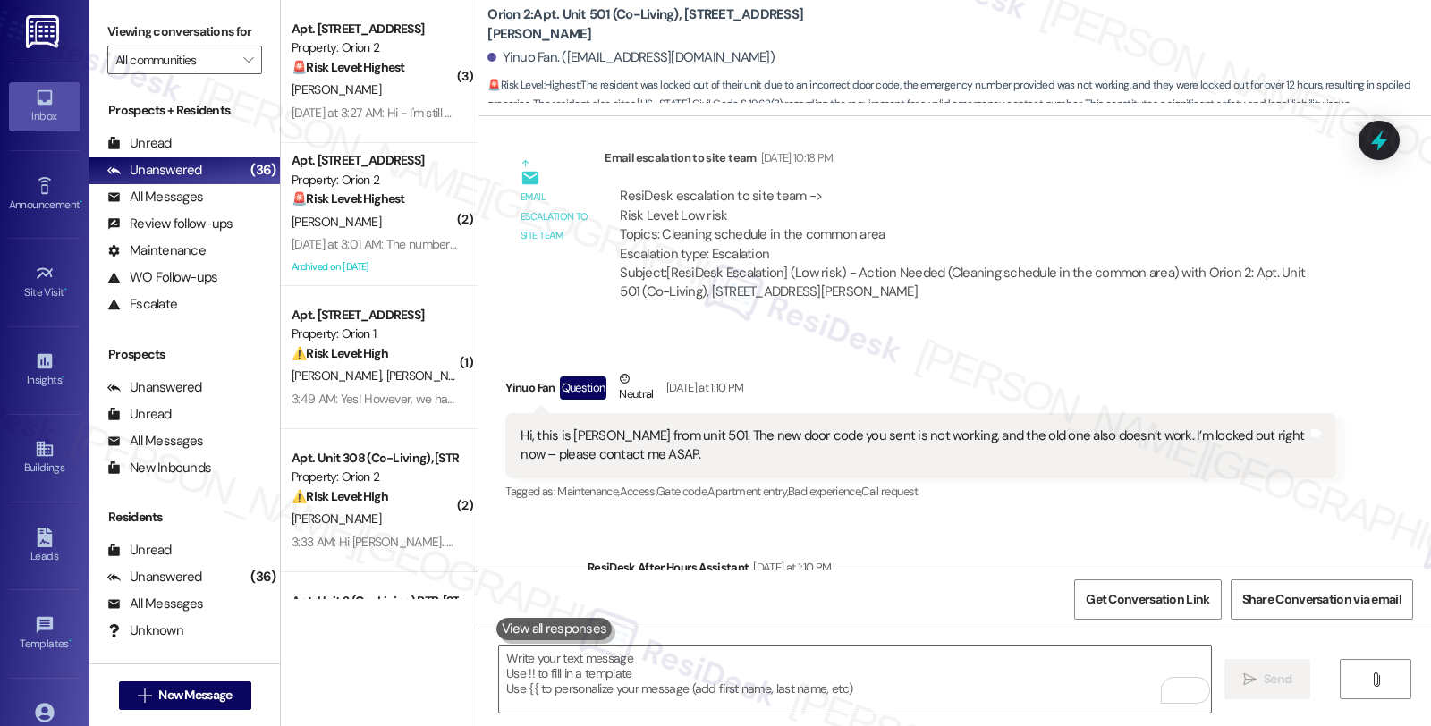
scroll to position [5450, 0]
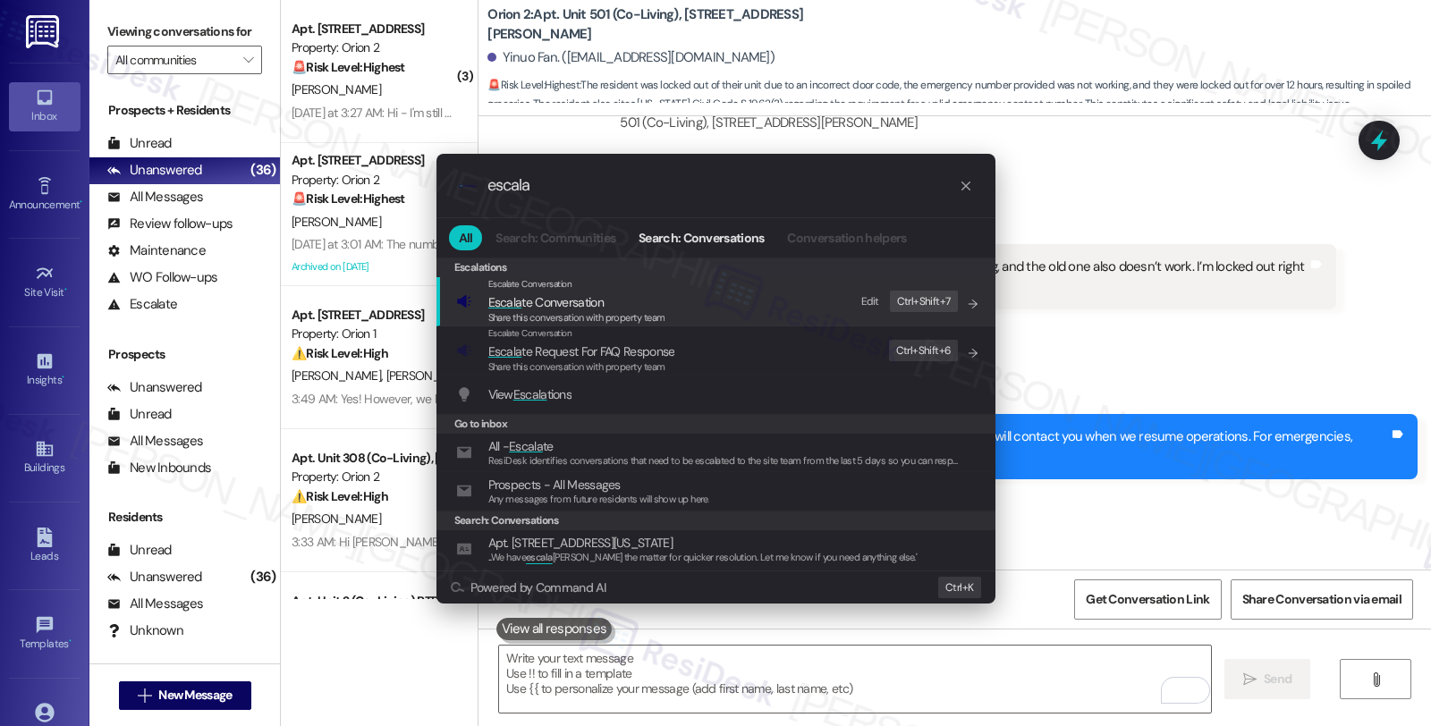
type input "escala"
click at [553, 293] on span "Escala te Conversation" at bounding box center [545, 303] width 115 height 20
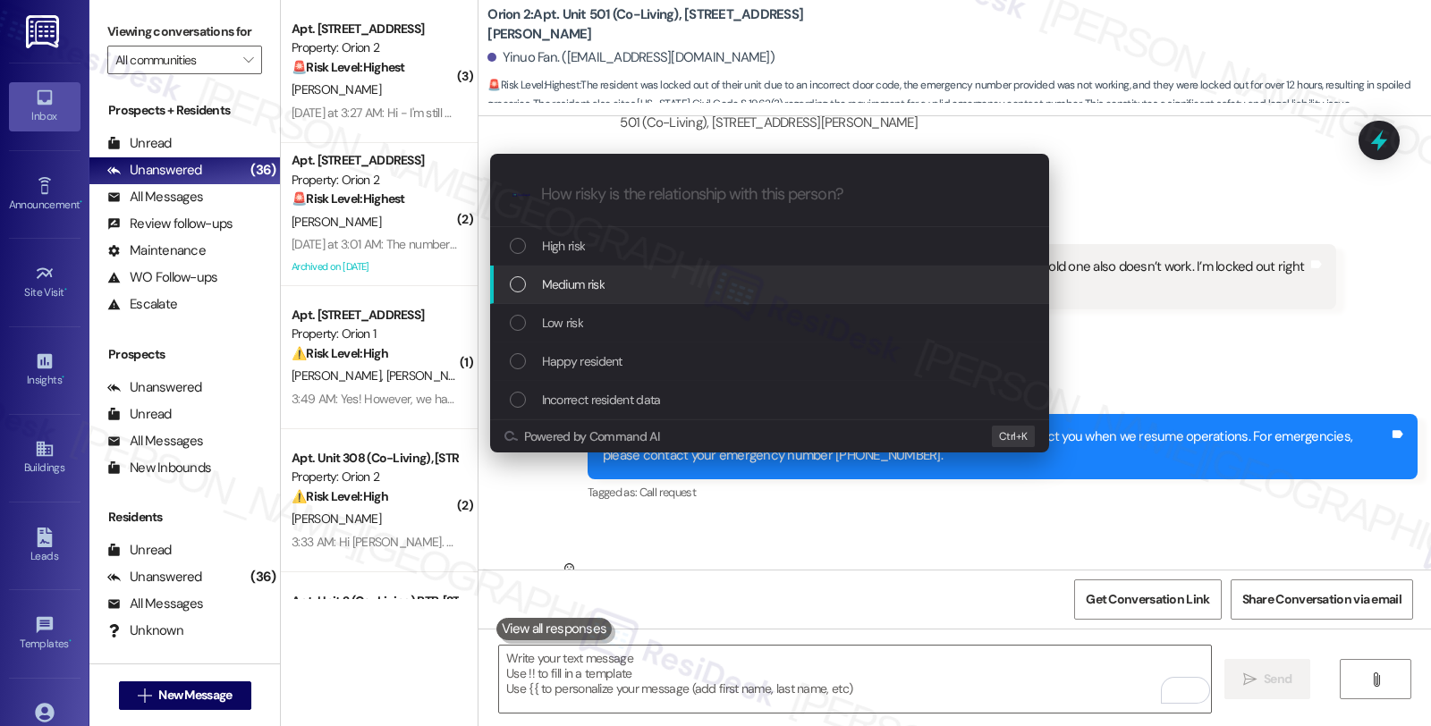
click at [644, 283] on div "Medium risk" at bounding box center [771, 285] width 523 height 20
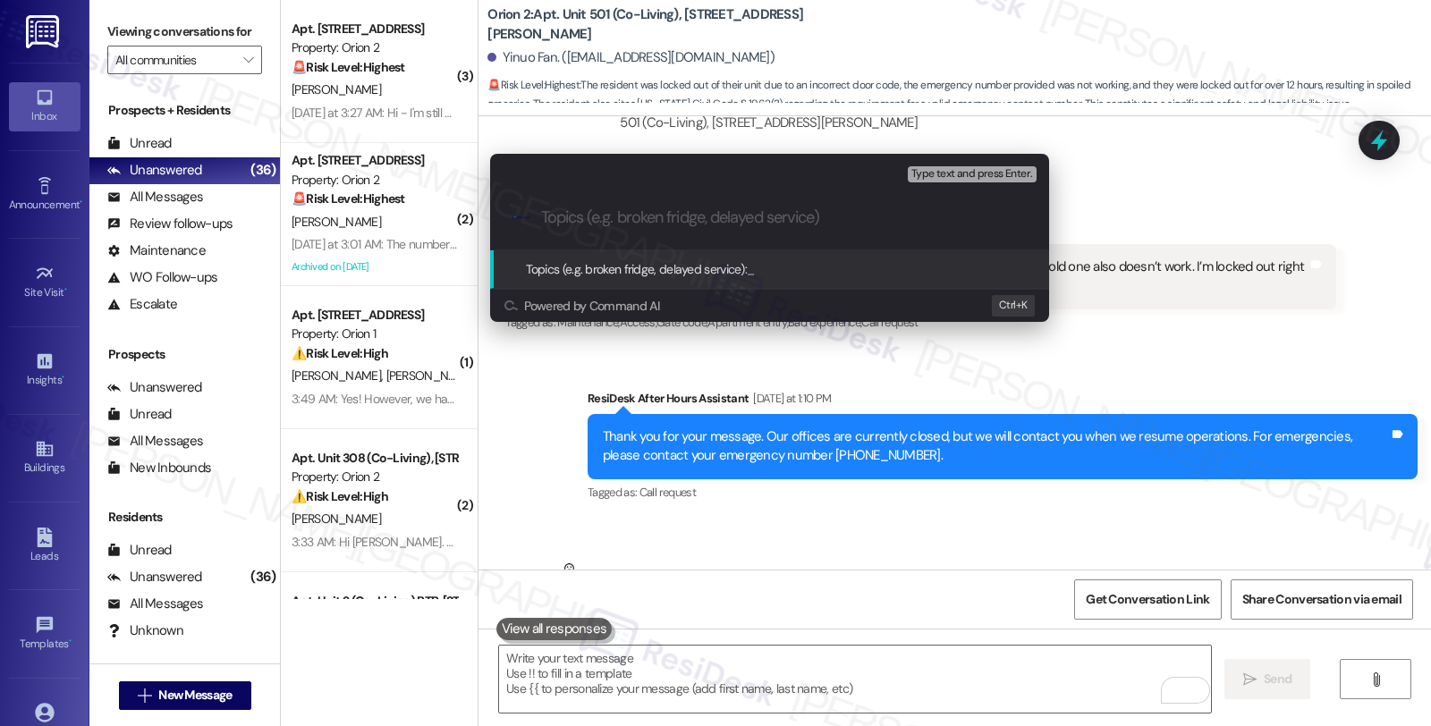
paste input "lockout, Wi-Fi change, and cleaning service concerns"
click at [539, 212] on div ".cls-1{fill:#0a055f;}.cls-2{fill:#0cc4c4;} resideskLogoBlueOrange lockout, Wi-F…" at bounding box center [769, 218] width 559 height 64
click at [539, 216] on div ".cls-1{fill:#0a055f;}.cls-2{fill:#0cc4c4;} resideskLogoBlueOrange lockout, Wi-F…" at bounding box center [769, 218] width 559 height 64
click at [541, 211] on input "lockout, Wi-Fi change, and cleaning service concerns" at bounding box center [776, 217] width 471 height 19
type input "Feedback: lockout, Wi-Fi change, and cleaning service concerns"
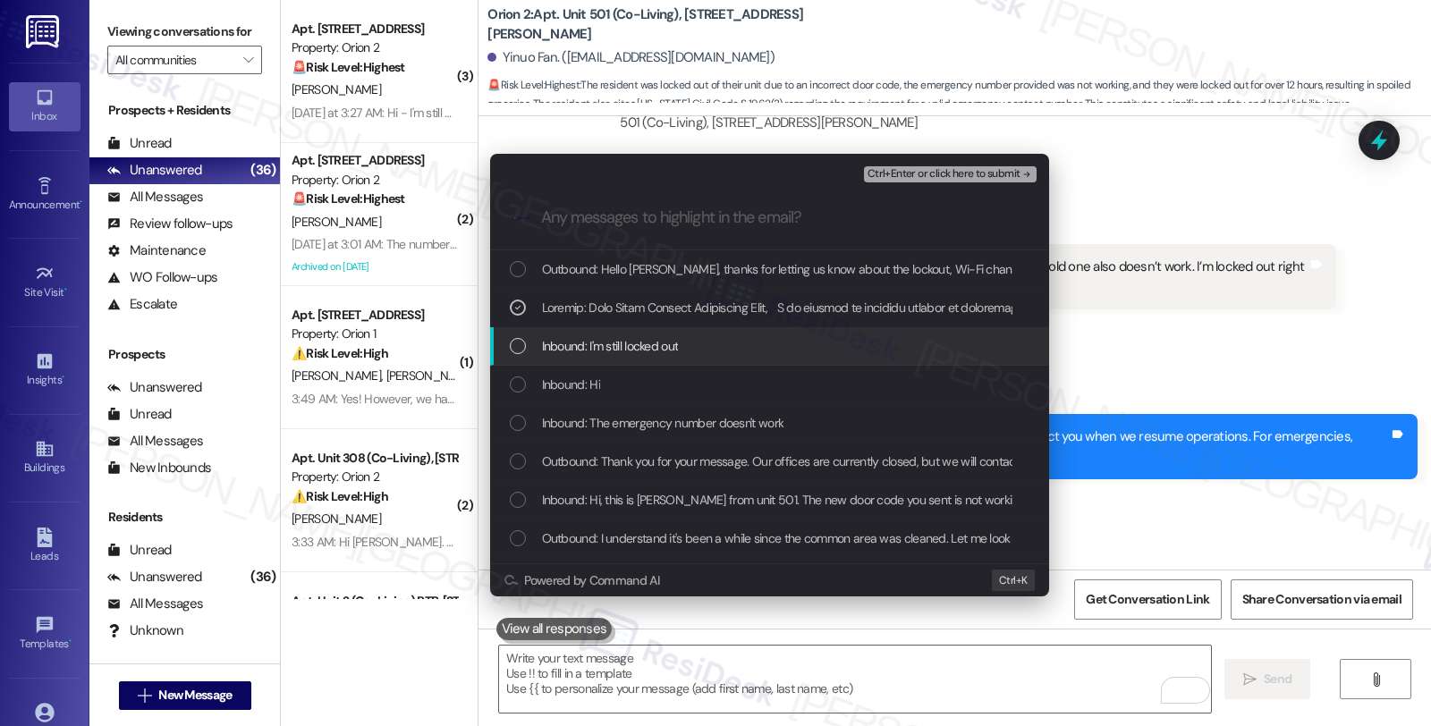
click at [671, 342] on span "Inbound: I'm still locked out" at bounding box center [610, 346] width 137 height 20
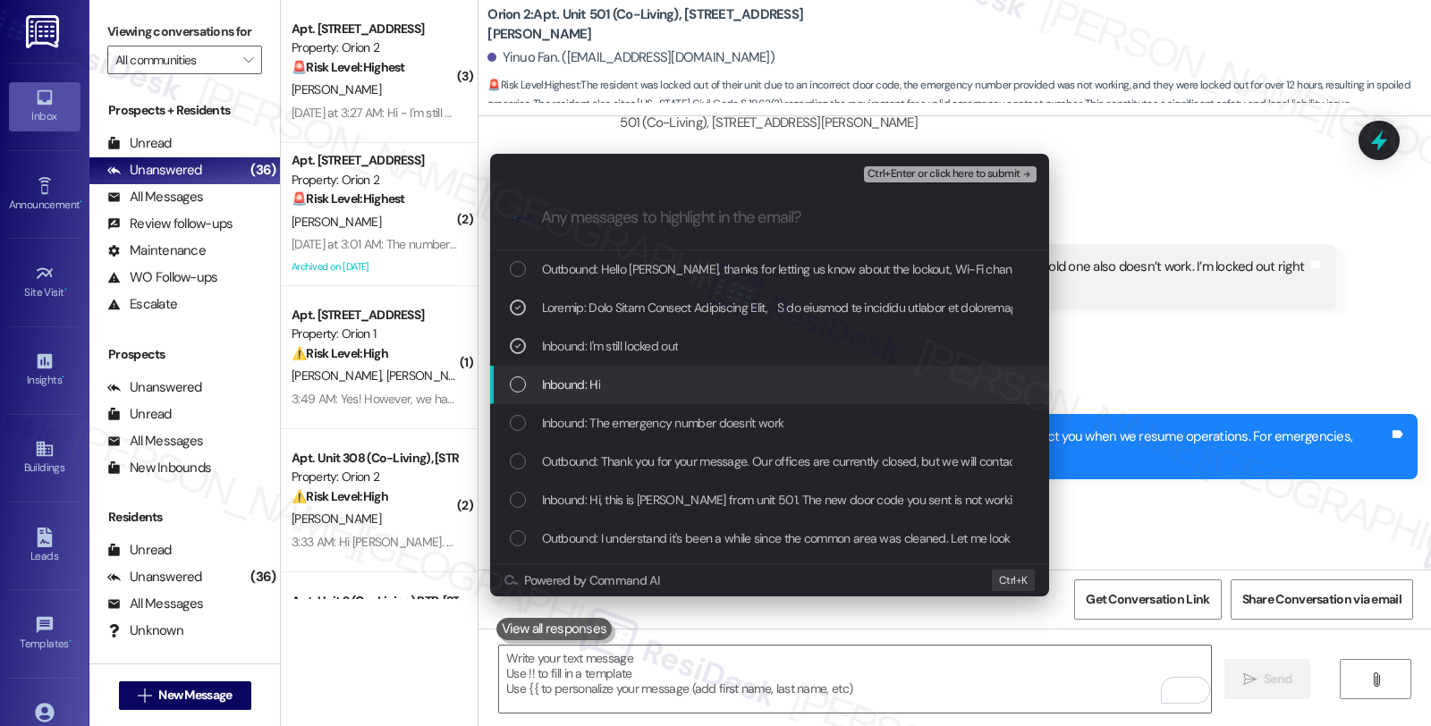
click at [659, 371] on div "Inbound: Hi" at bounding box center [769, 385] width 559 height 38
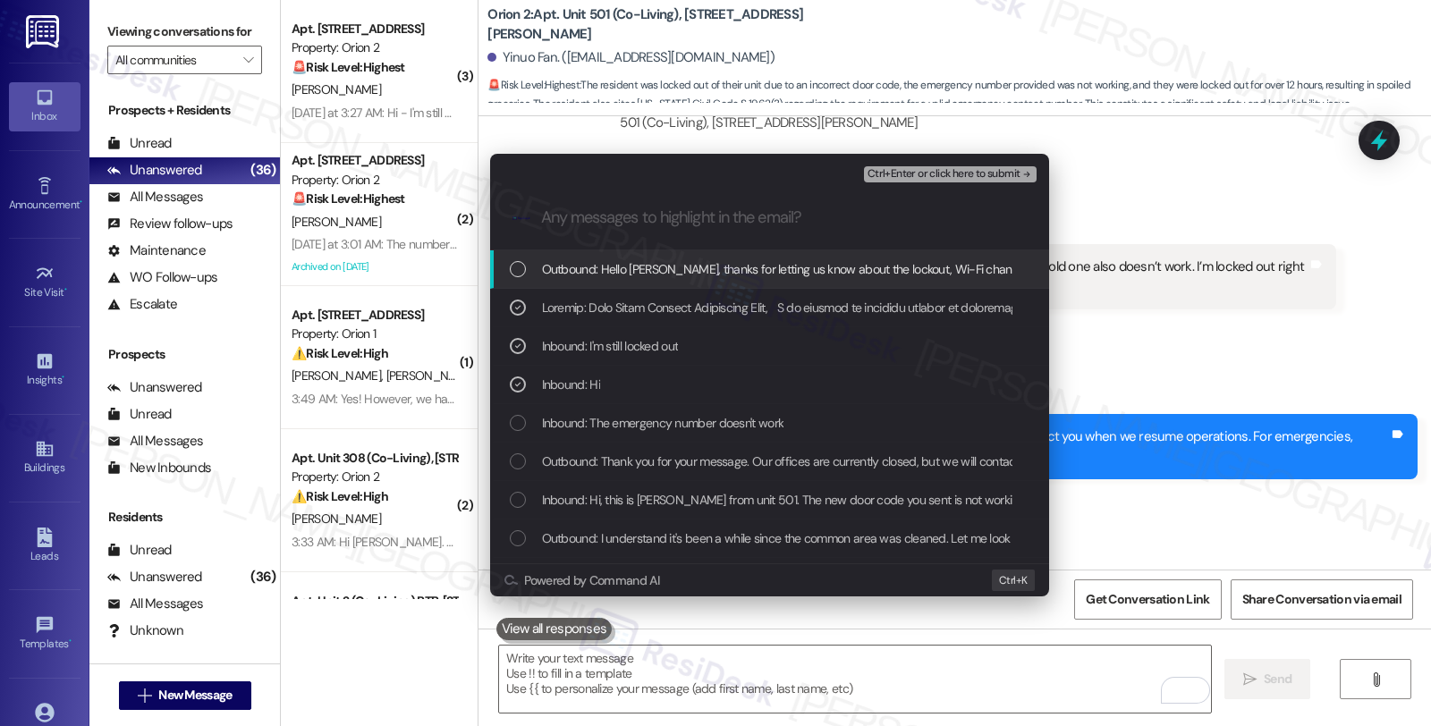
click at [990, 174] on span "Ctrl+Enter or click here to submit" at bounding box center [944, 174] width 153 height 13
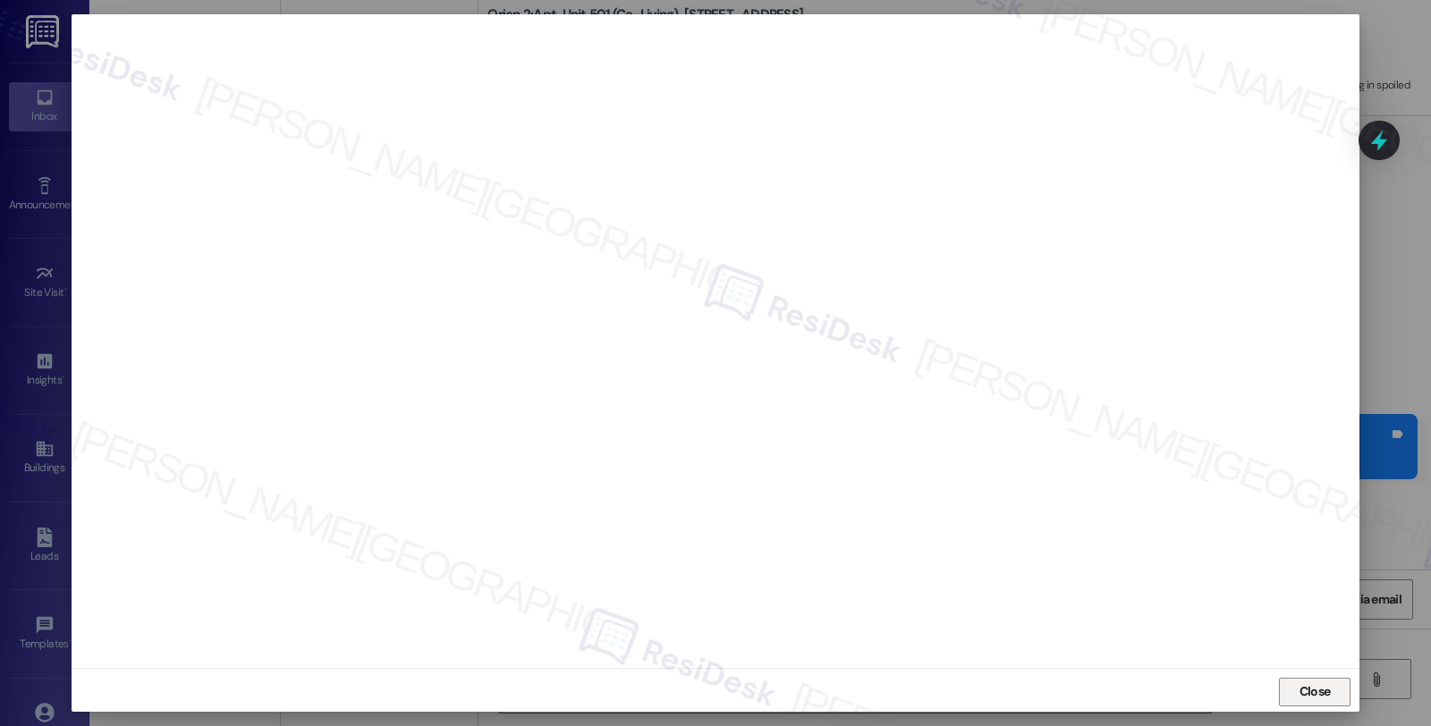
click at [1288, 692] on button "Close" at bounding box center [1315, 692] width 72 height 29
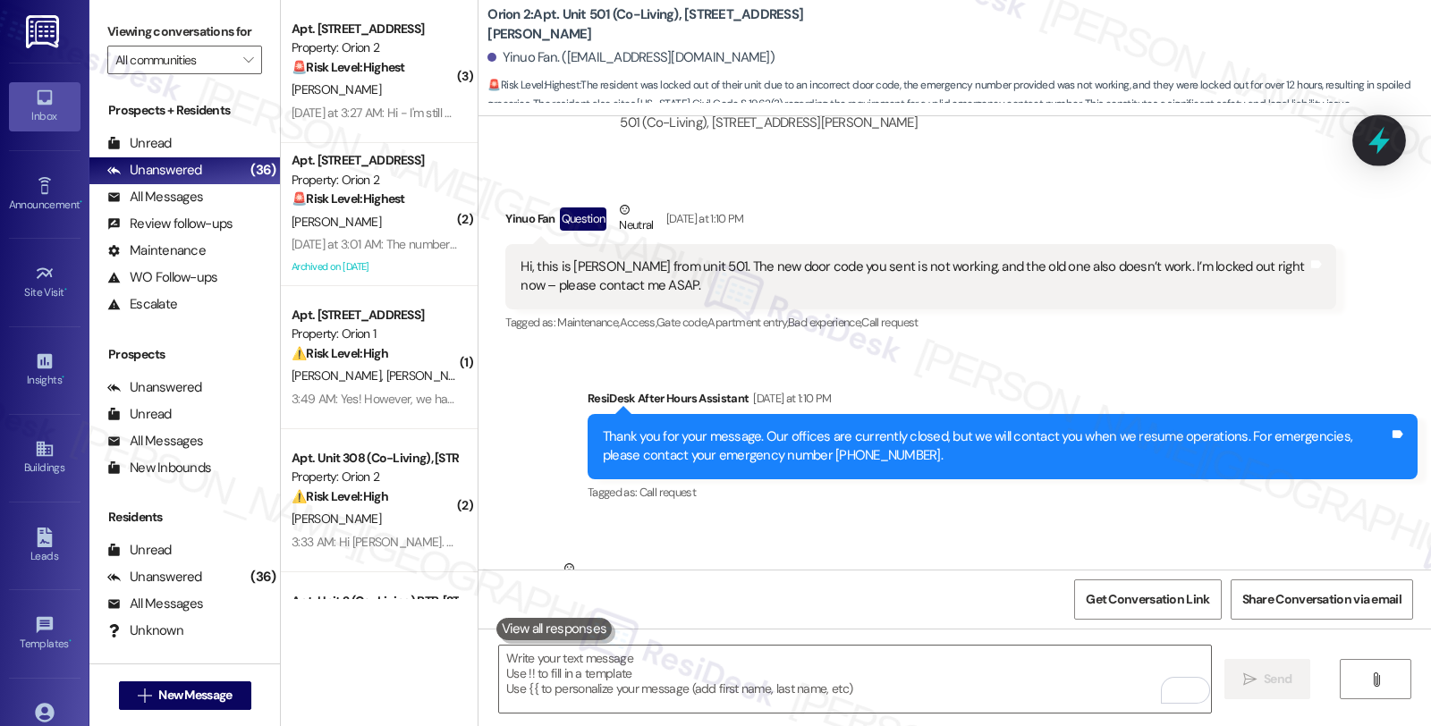
click at [1360, 136] on div at bounding box center [1380, 140] width 54 height 51
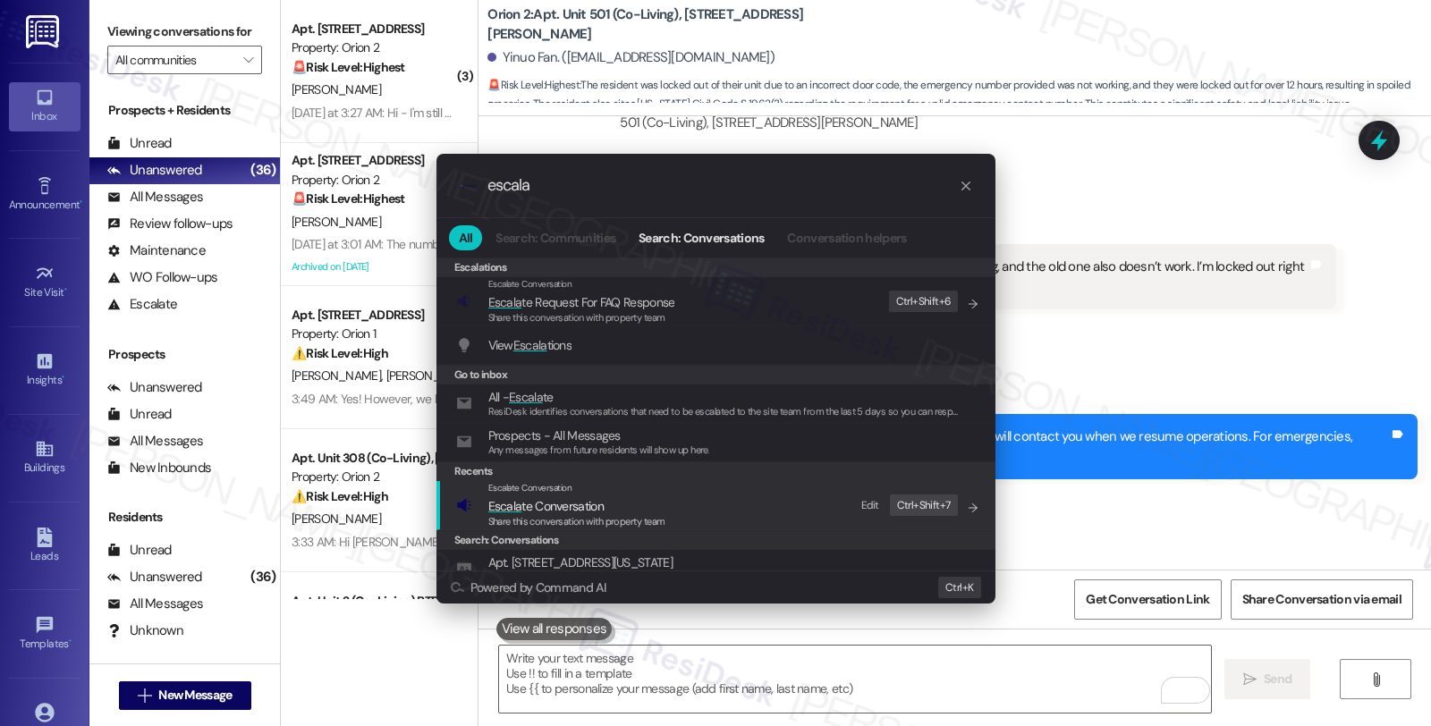
type input "escala"
click at [577, 498] on span "Escala te Conversation" at bounding box center [545, 506] width 115 height 16
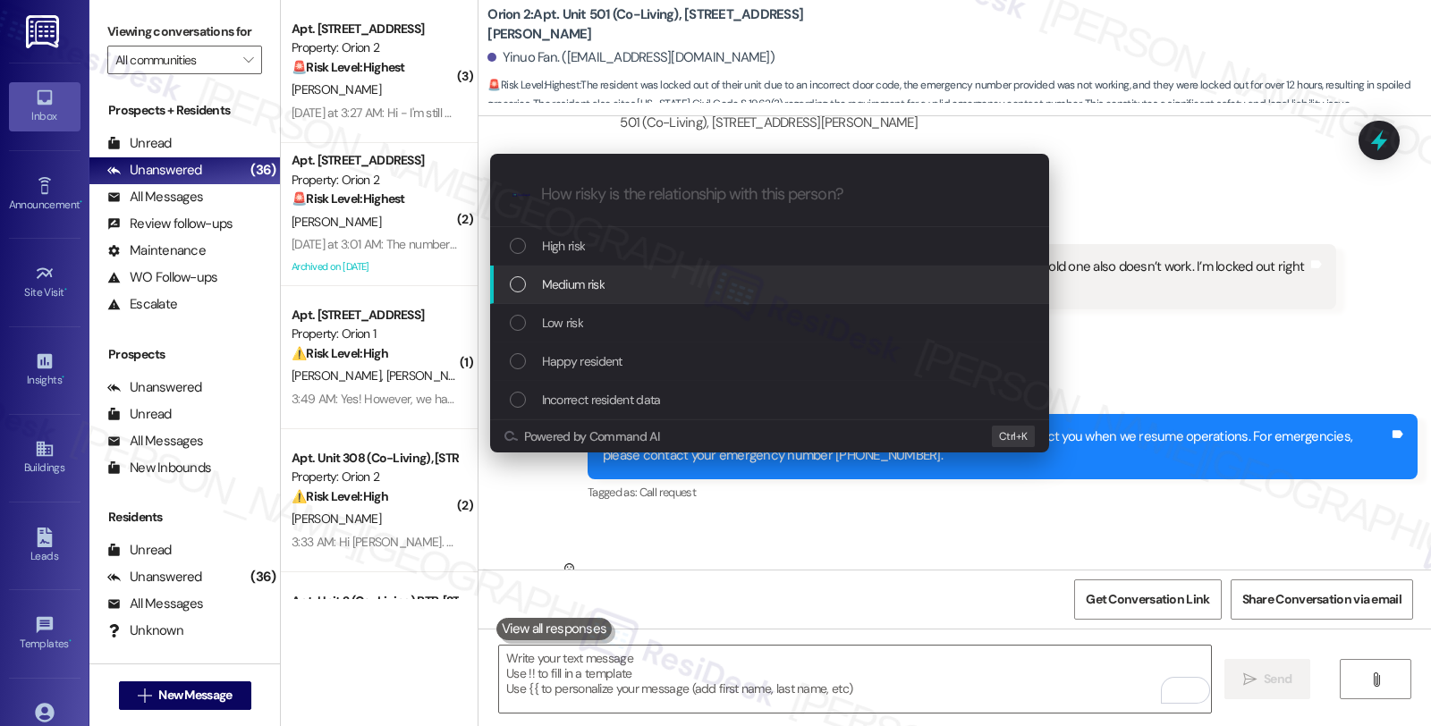
click at [607, 284] on div "Medium risk" at bounding box center [771, 285] width 523 height 20
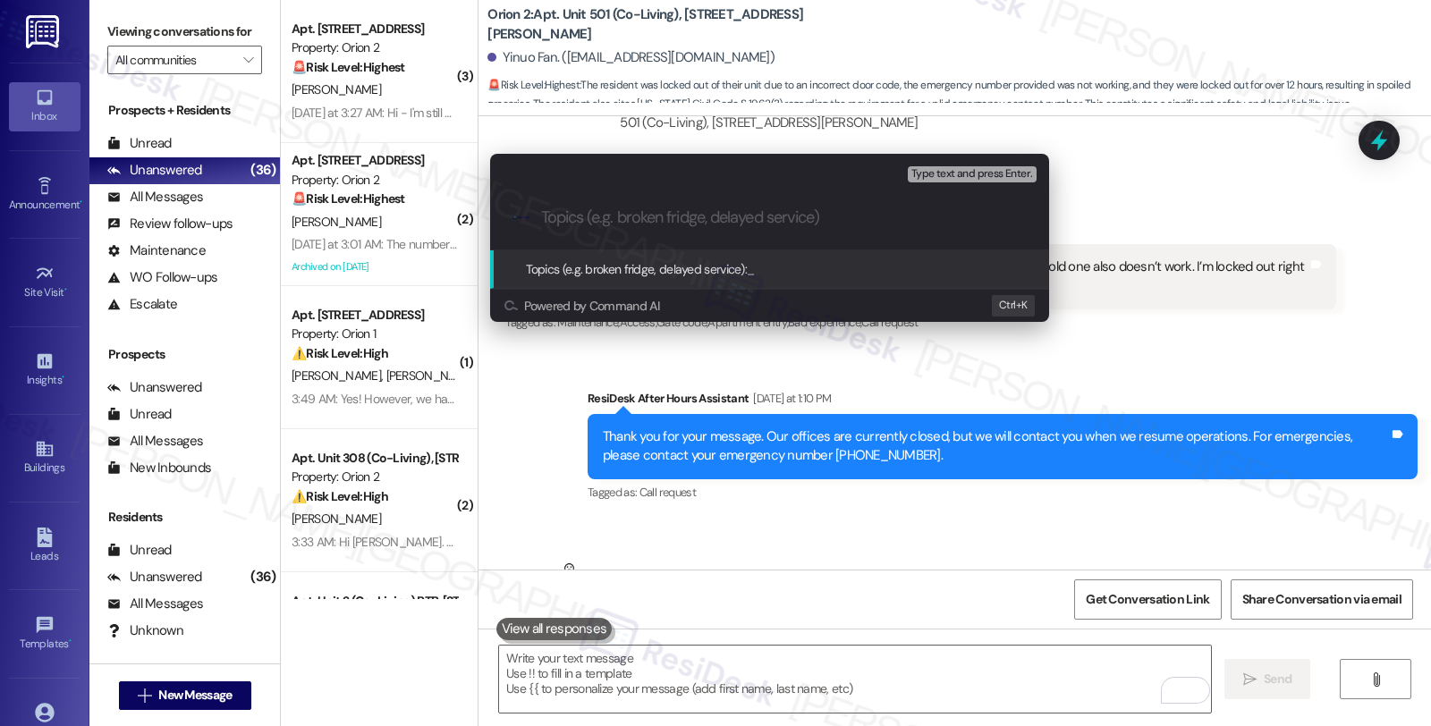
paste input "Feedback: lockout, Wi-Fi change, and cleaning service concerns"
type input "Feedback: lockout, Wi-Fi change, and cleaning service concerns"
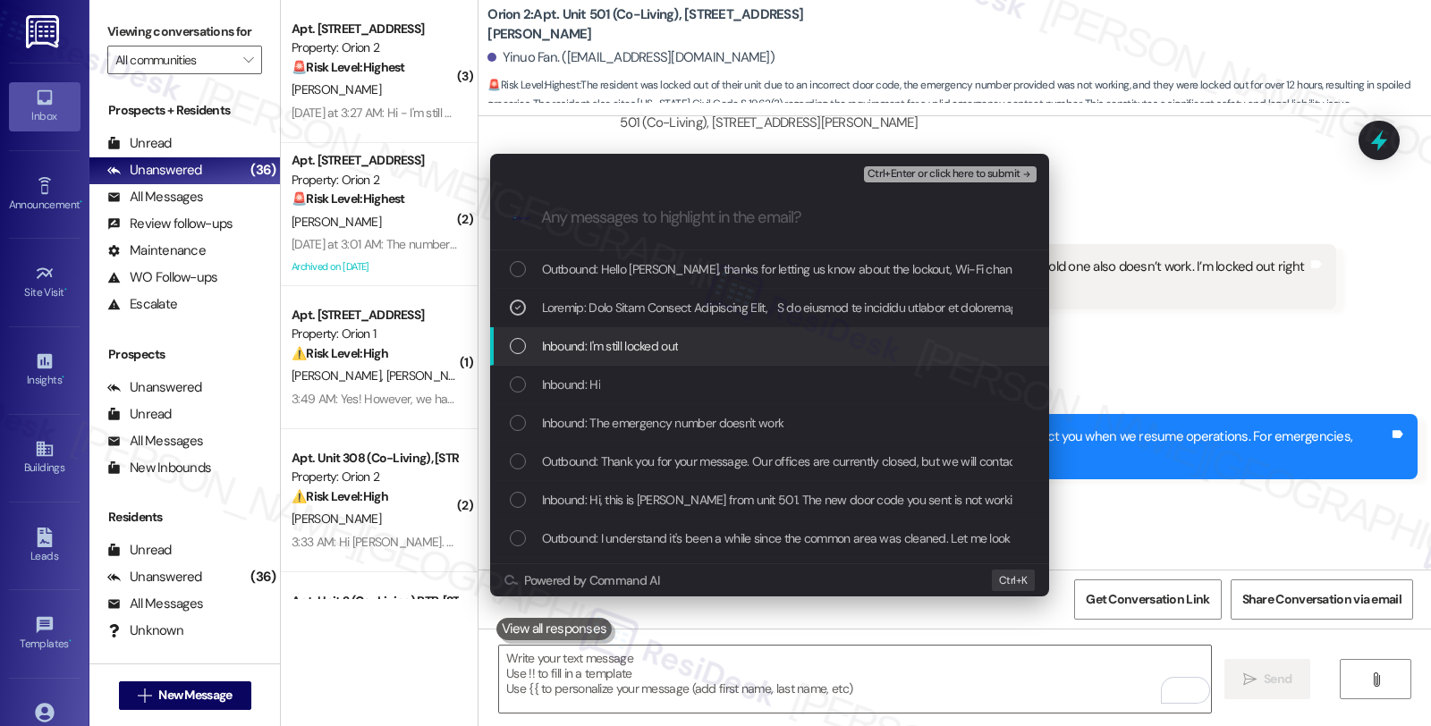
click at [603, 331] on div "Inbound: I'm still locked out" at bounding box center [769, 346] width 559 height 38
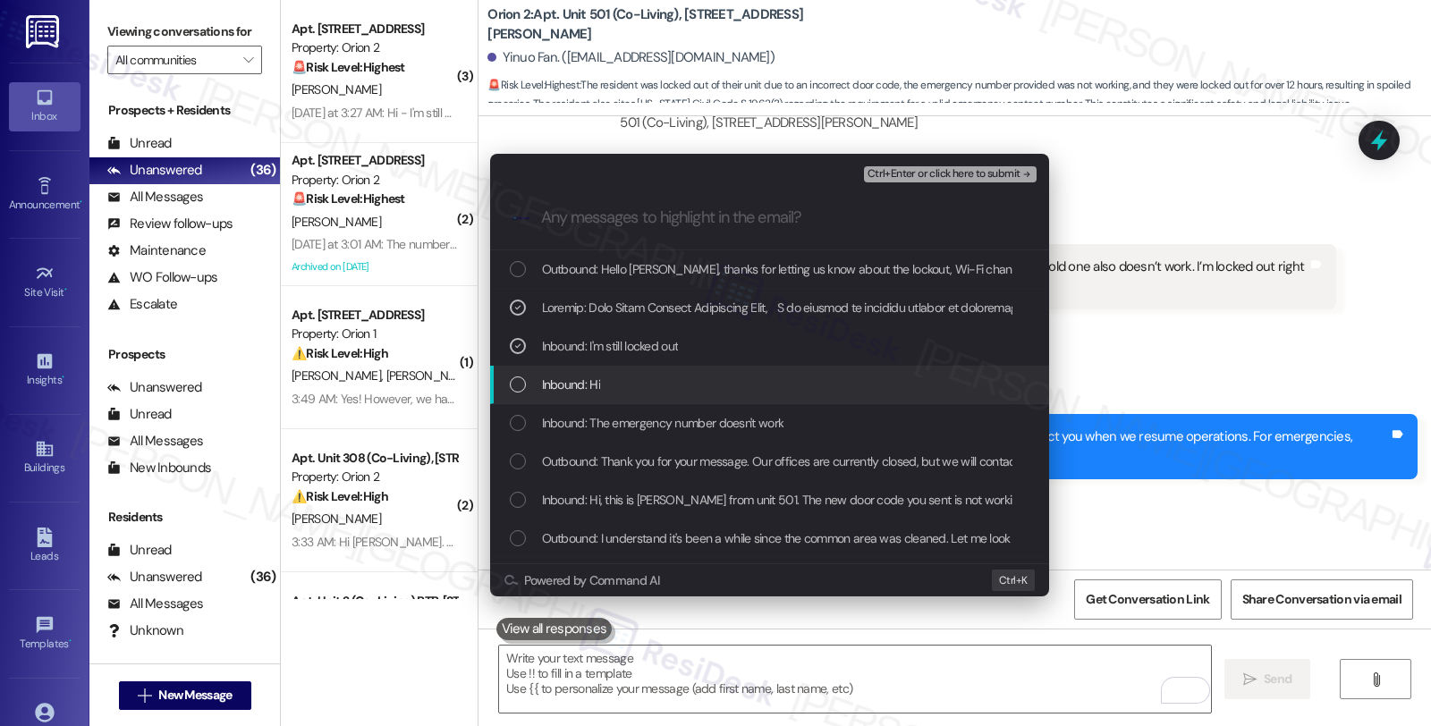
click at [597, 378] on span "Inbound: Hi" at bounding box center [571, 385] width 58 height 20
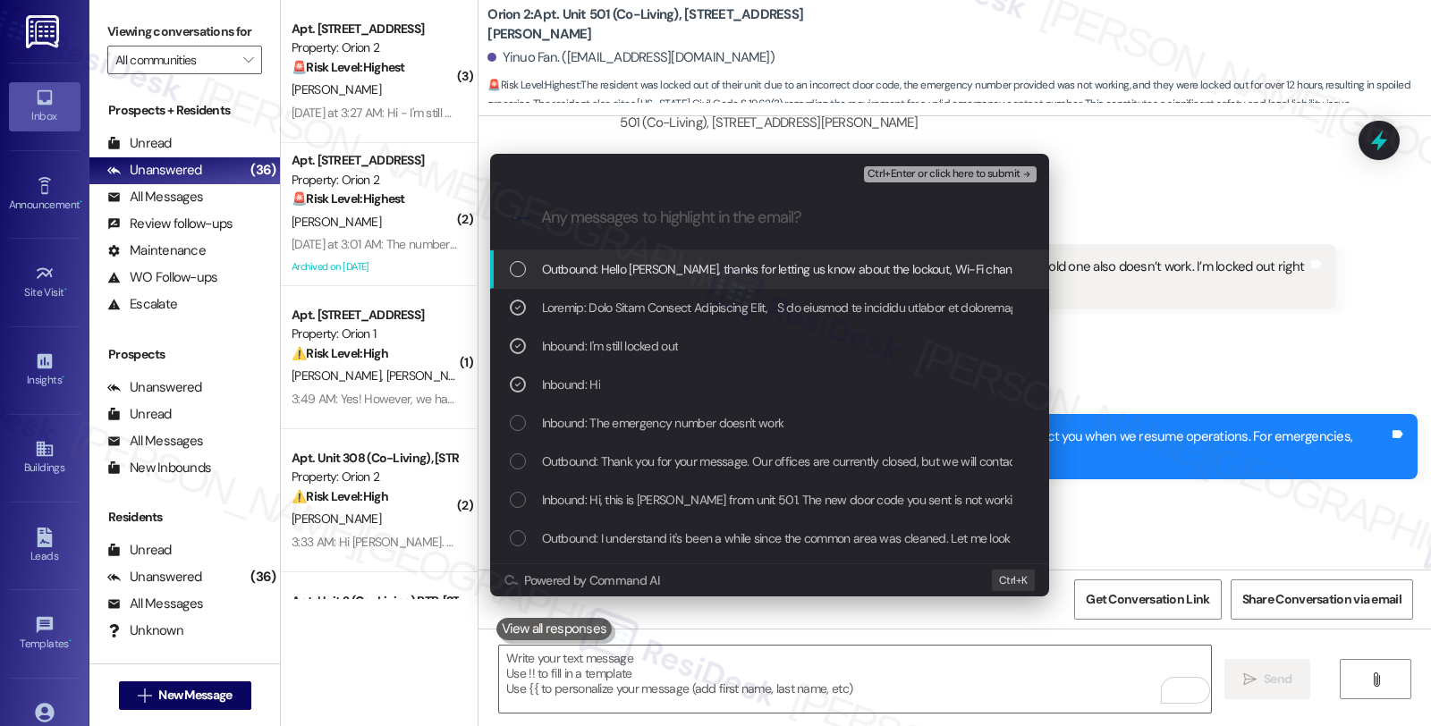
click at [934, 175] on span "Ctrl+Enter or click here to submit" at bounding box center [944, 174] width 153 height 13
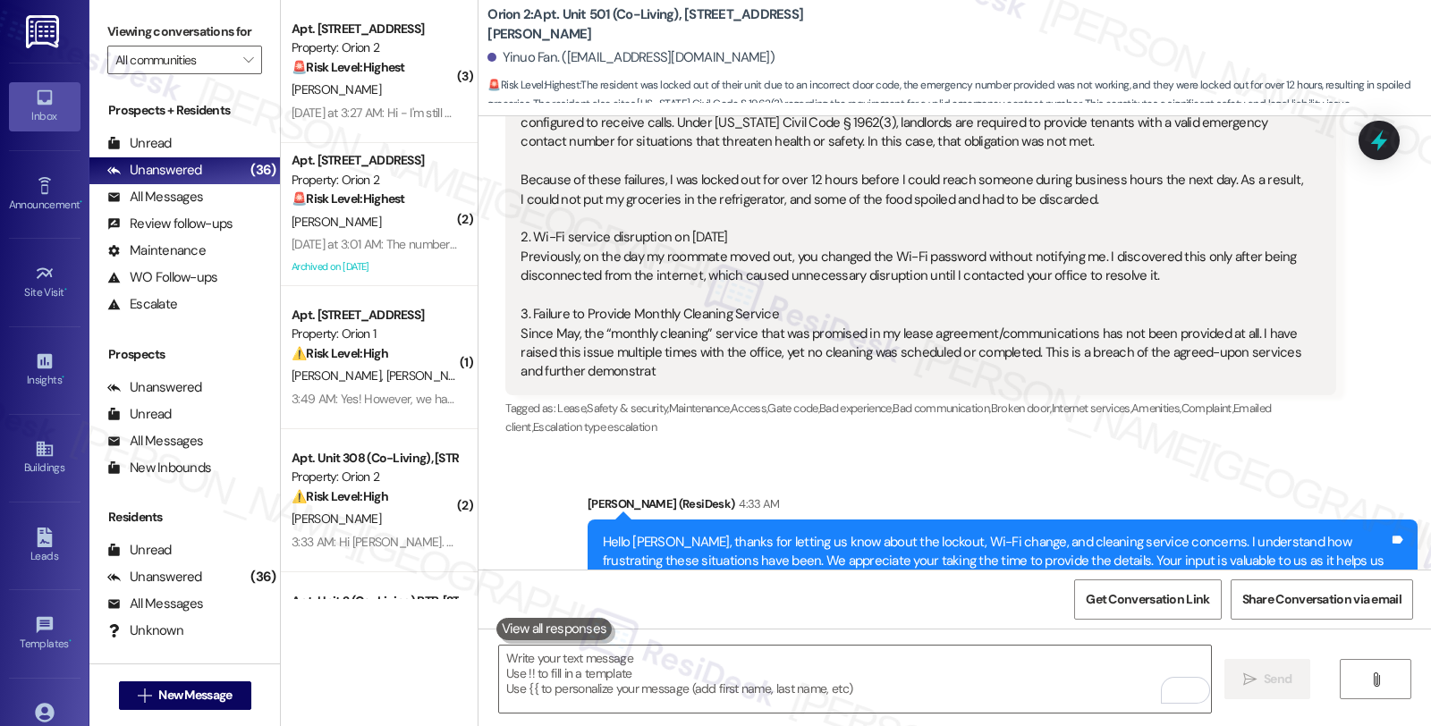
scroll to position [6761, 0]
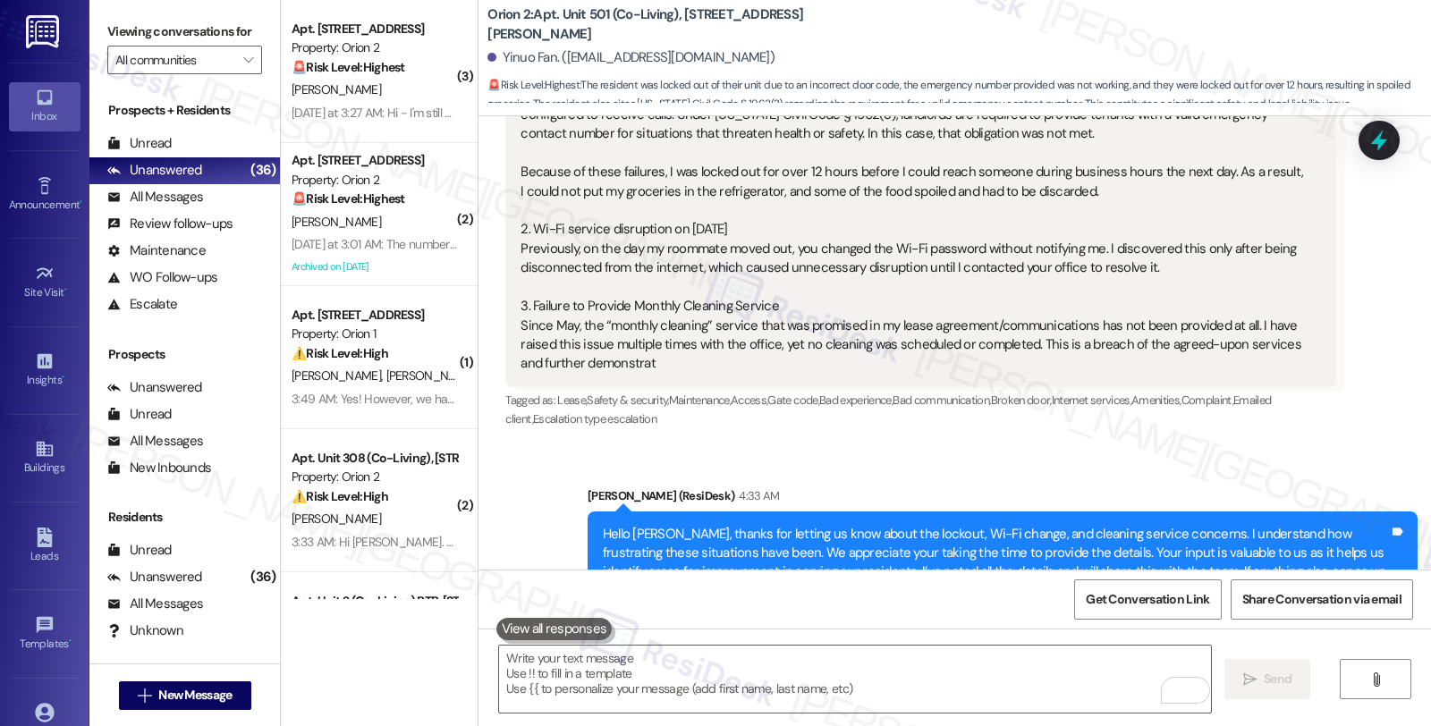
click at [1224, 446] on div "Sent via SMS [PERSON_NAME] (ResiDesk) 4:33 AM Hello [PERSON_NAME], thanks for l…" at bounding box center [955, 537] width 953 height 183
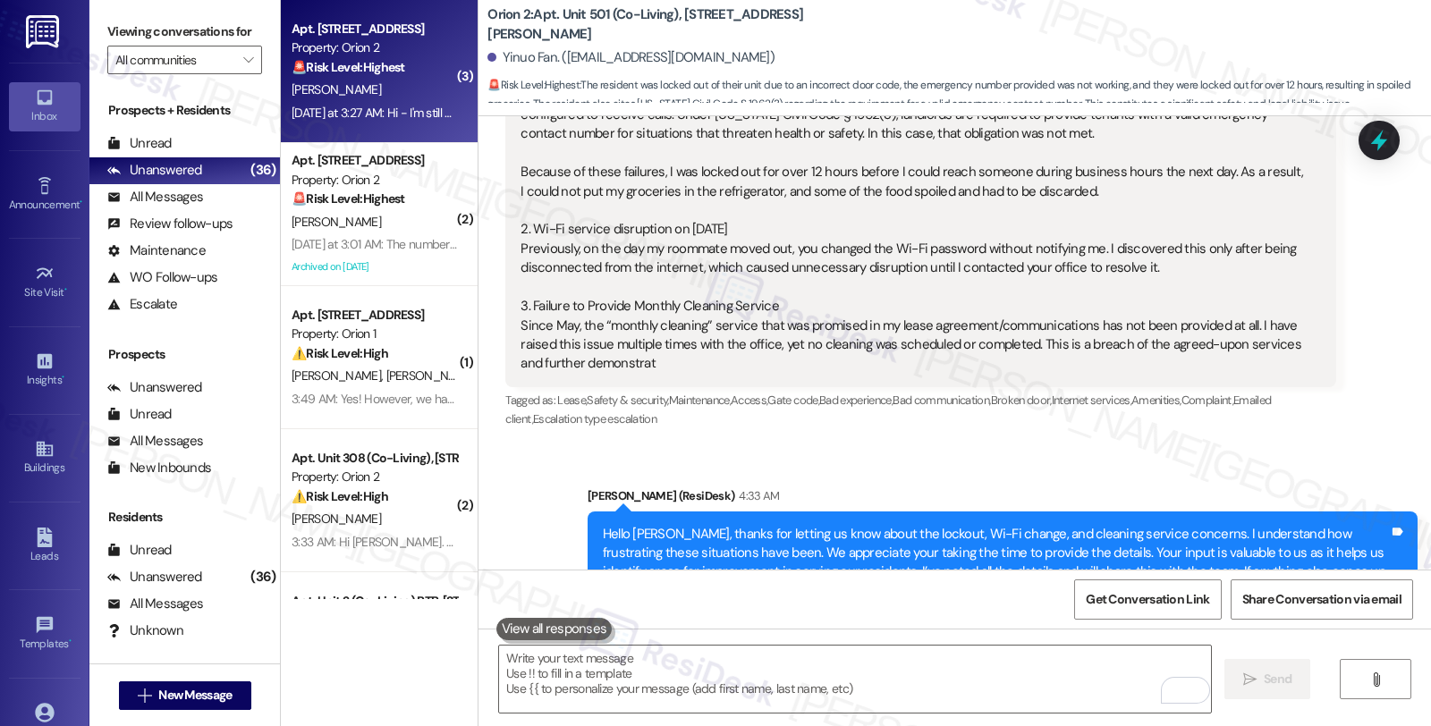
click at [379, 74] on strong "🚨 Risk Level: Highest" at bounding box center [349, 67] width 114 height 16
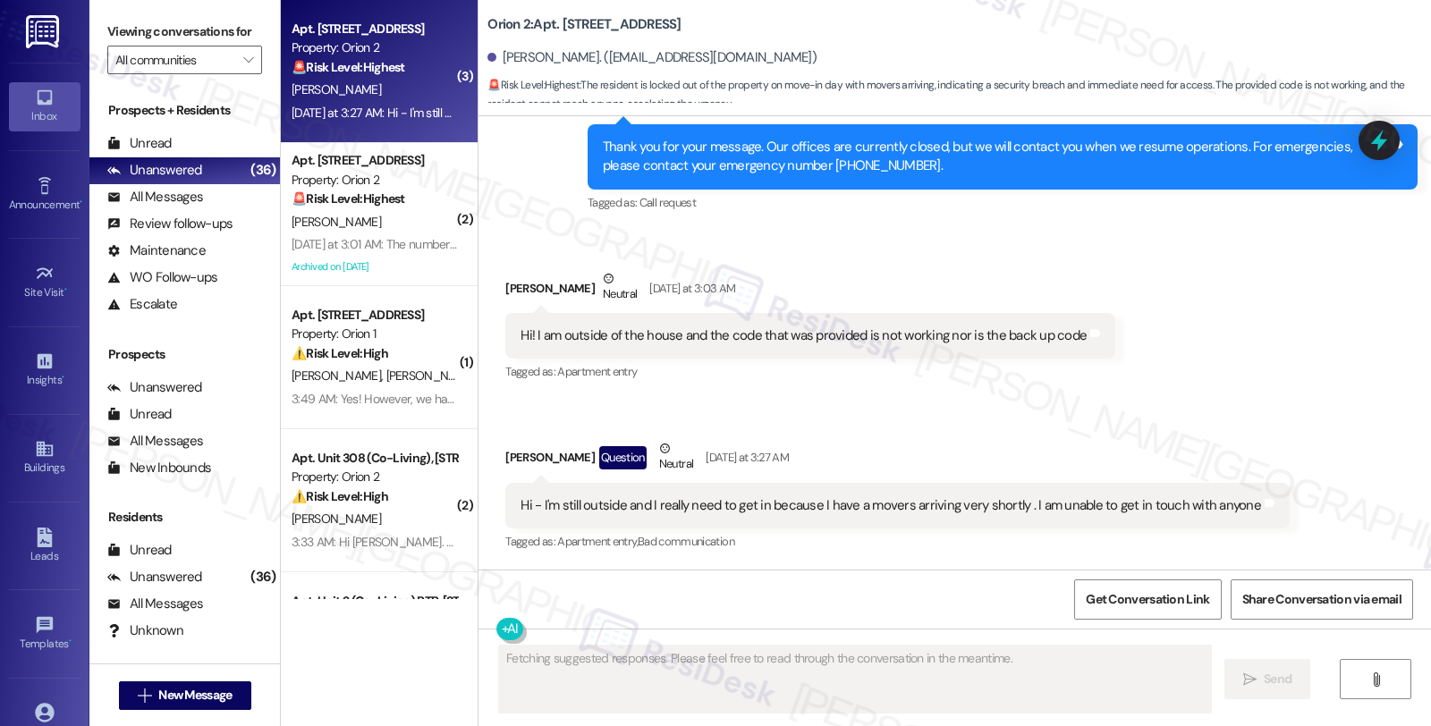
scroll to position [2309, 0]
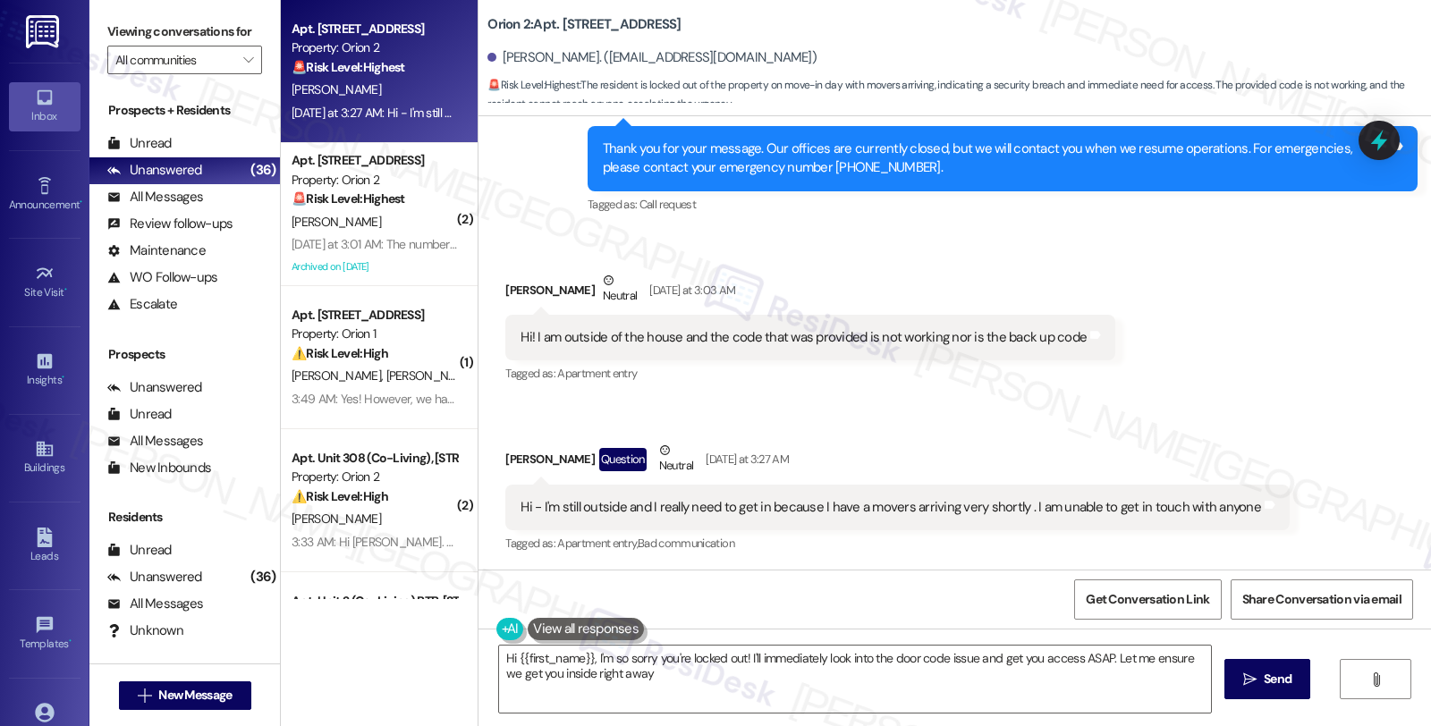
type textarea "Hi {{first_name}}, I'm so sorry you're locked out! I'll immediately look into t…"
